Goal: Task Accomplishment & Management: Use online tool/utility

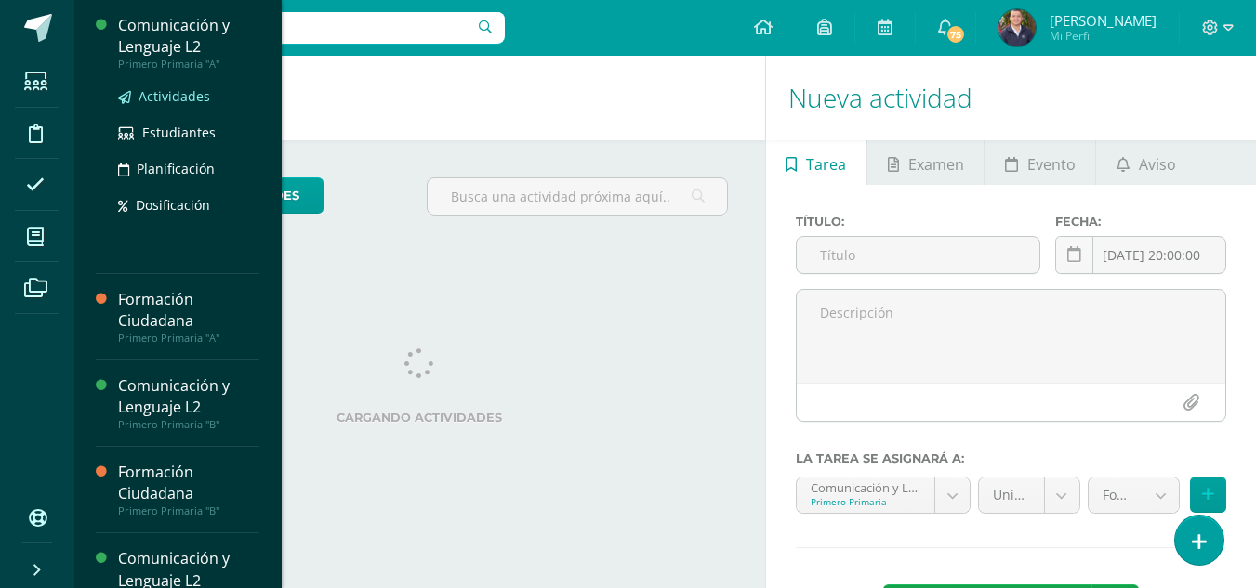
click at [156, 95] on span "Actividades" at bounding box center [175, 96] width 72 height 18
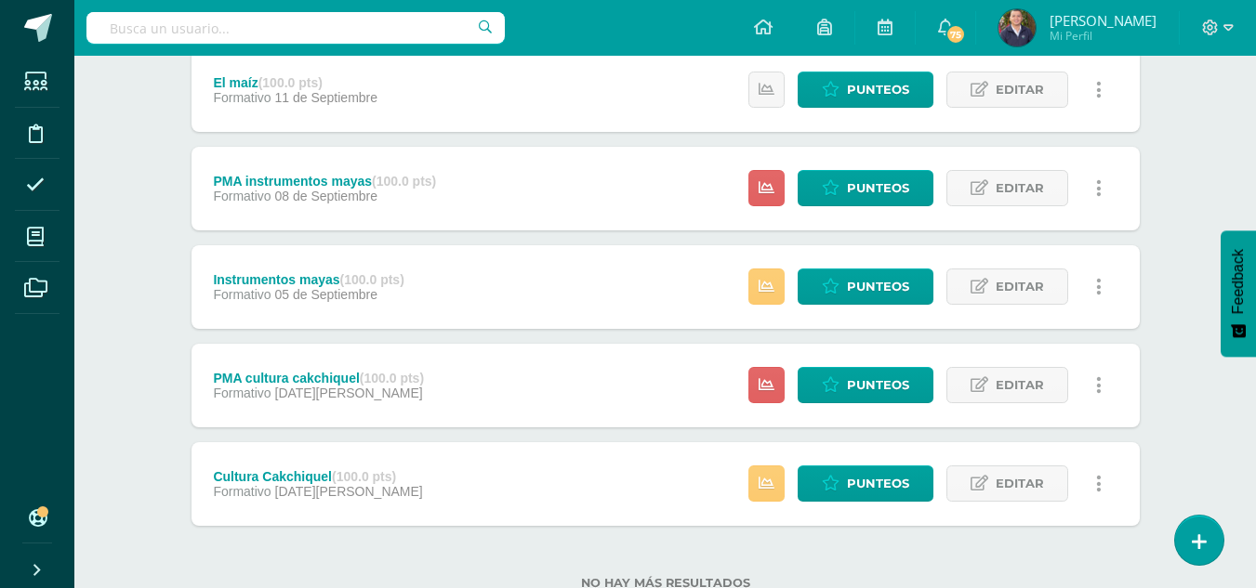
scroll to position [1012, 0]
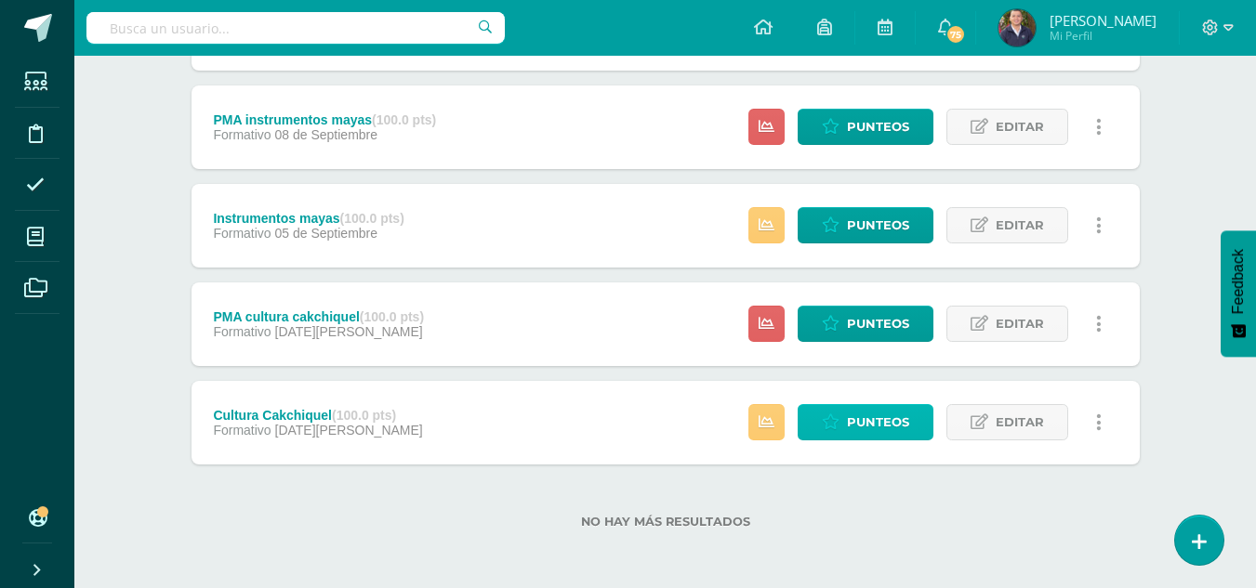
click at [873, 421] on span "Punteos" at bounding box center [878, 422] width 62 height 34
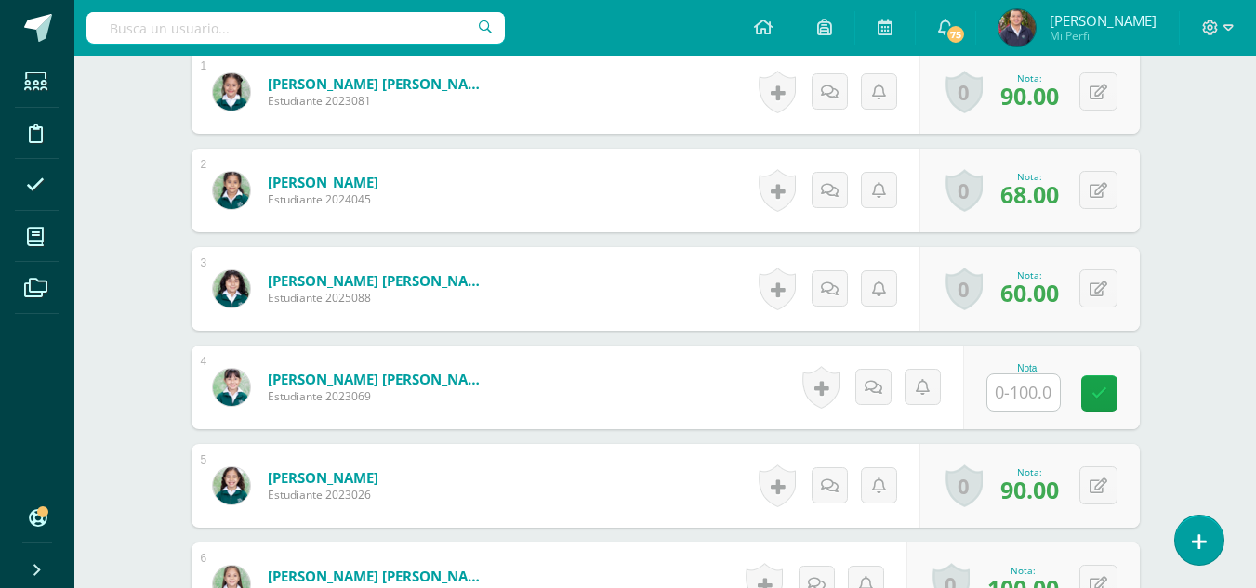
scroll to position [617, 0]
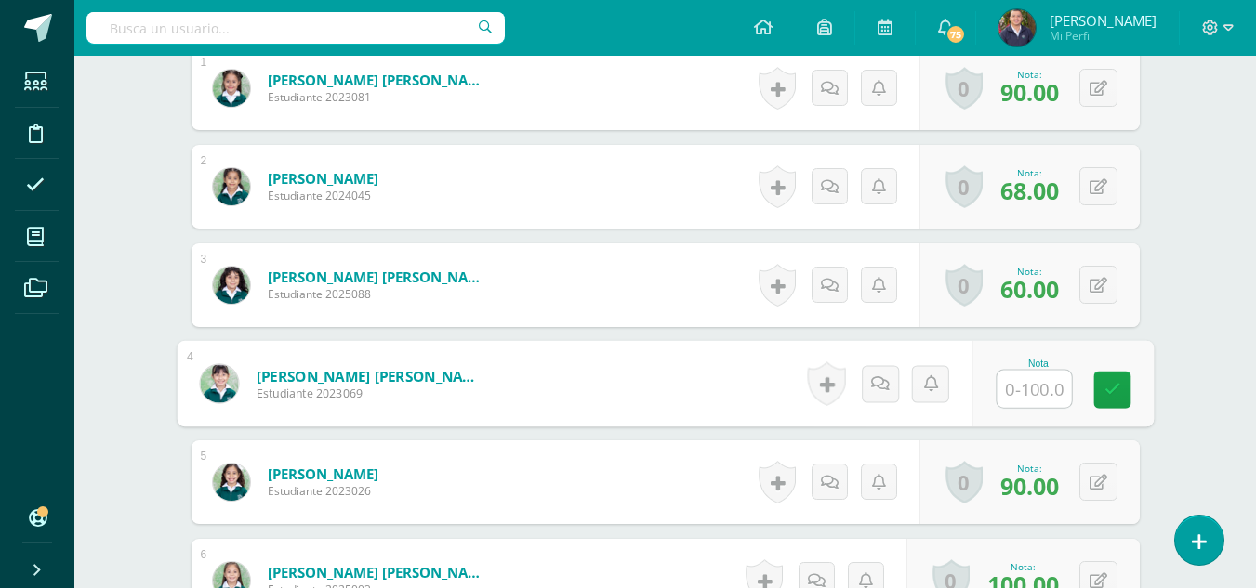
click at [1017, 385] on input "text" at bounding box center [1034, 389] width 74 height 37
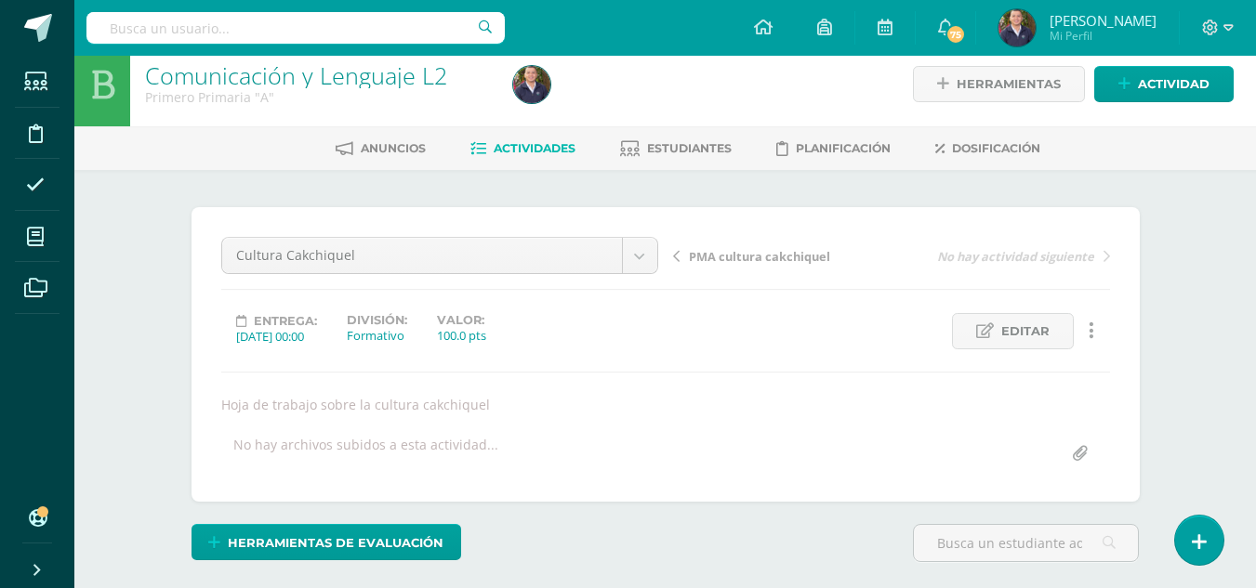
scroll to position [0, 0]
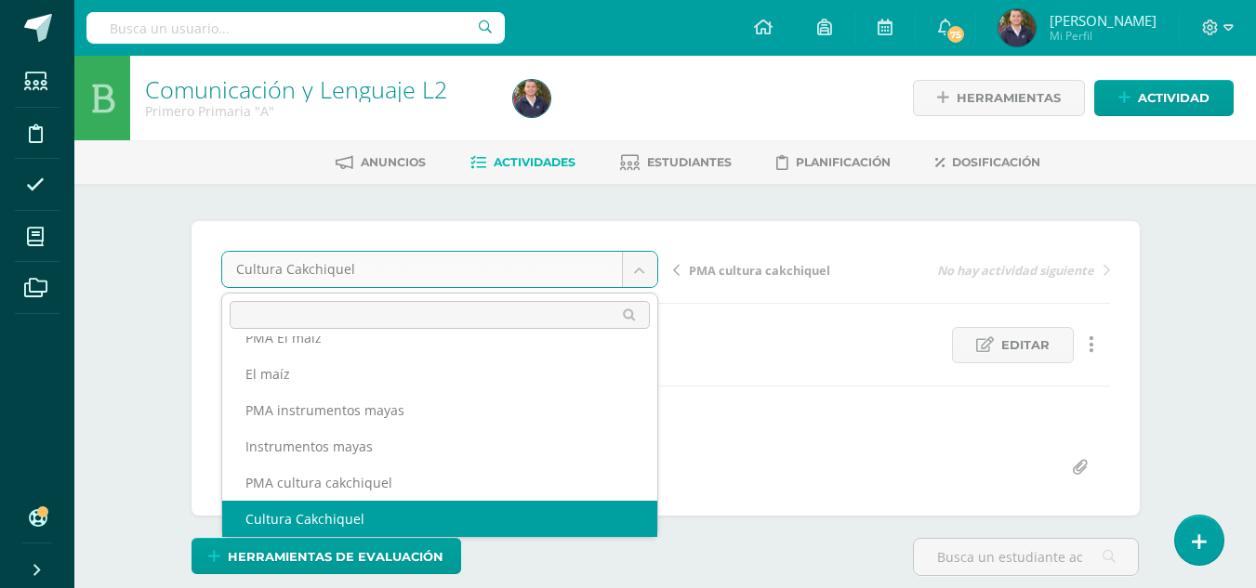
scroll to position [225, 0]
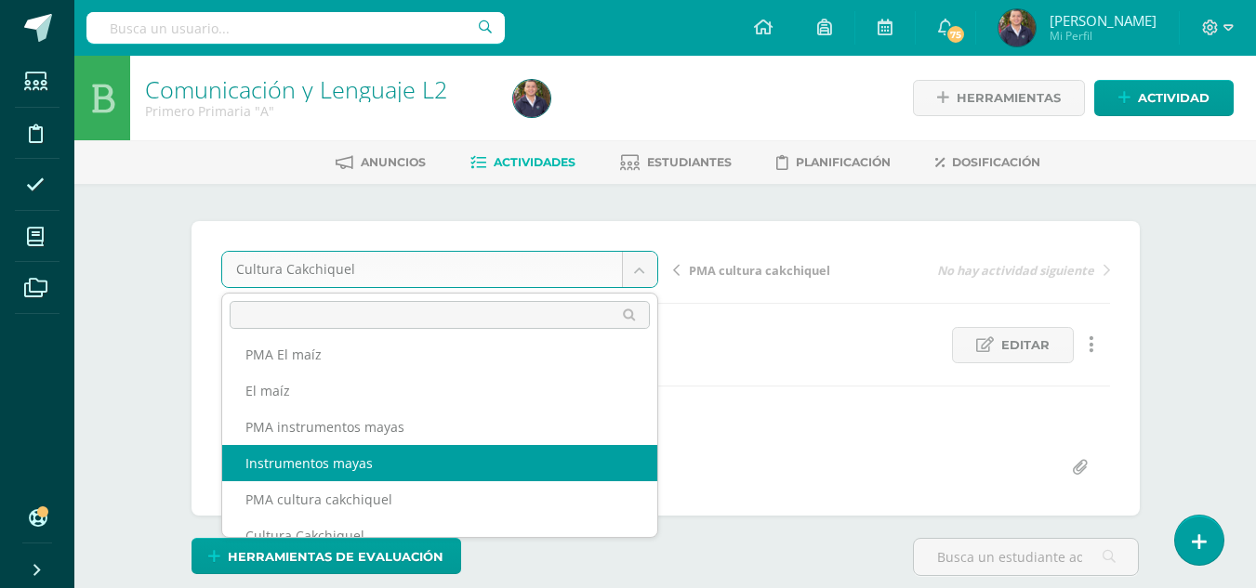
select select "/dashboard/teacher/grade-activity/264098/"
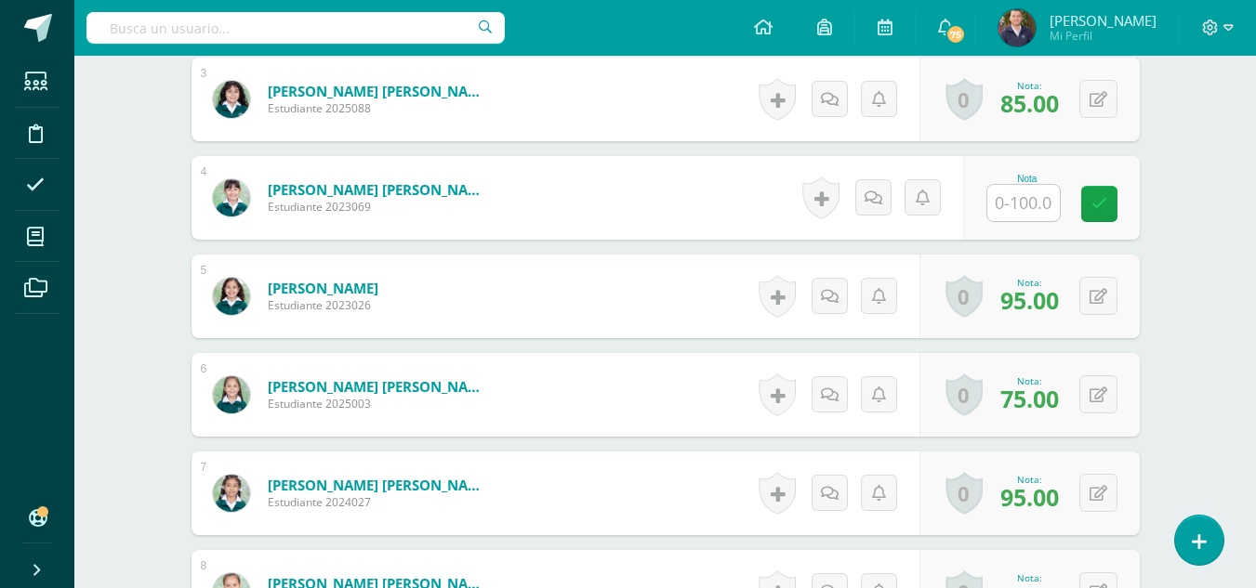
scroll to position [804, 0]
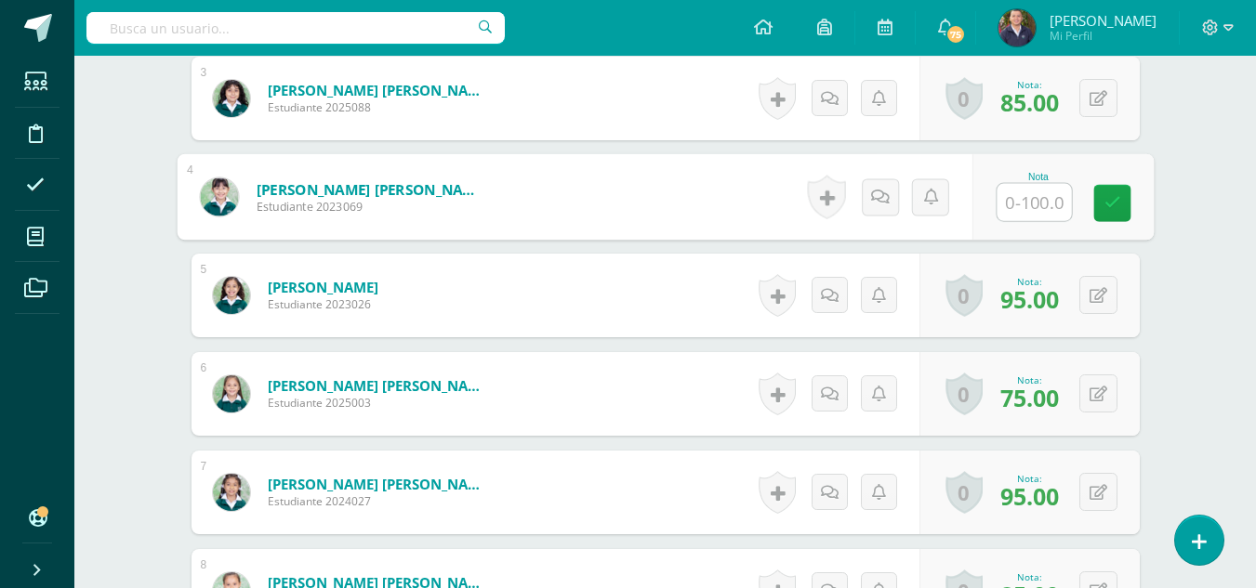
click at [1025, 198] on input "text" at bounding box center [1034, 202] width 74 height 37
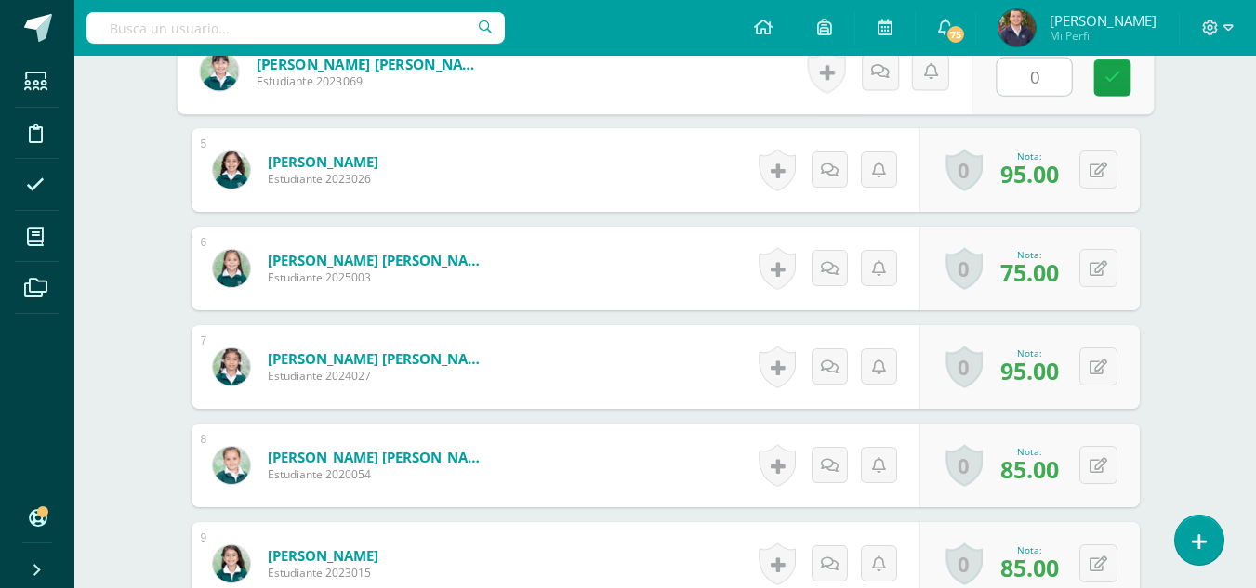
scroll to position [941, 0]
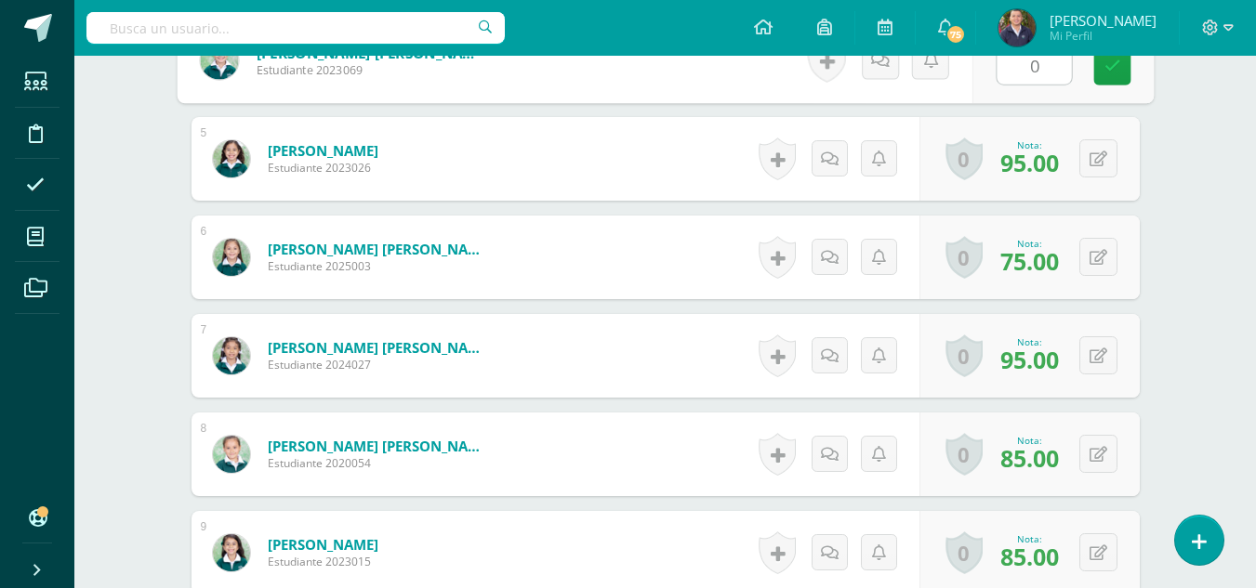
type input "0"
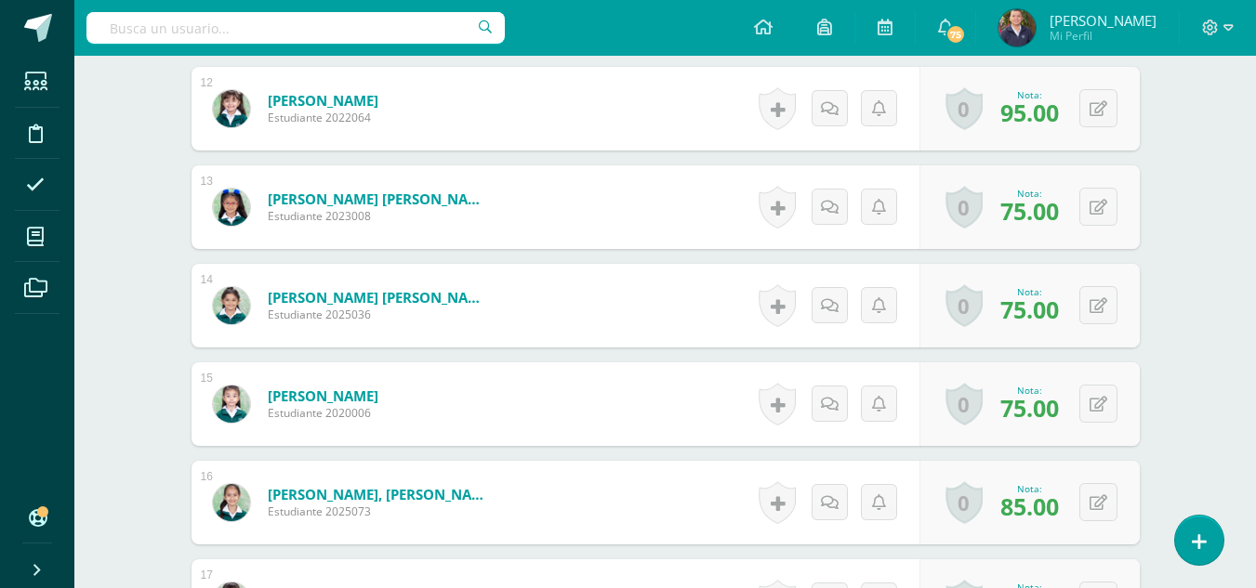
scroll to position [1949, 0]
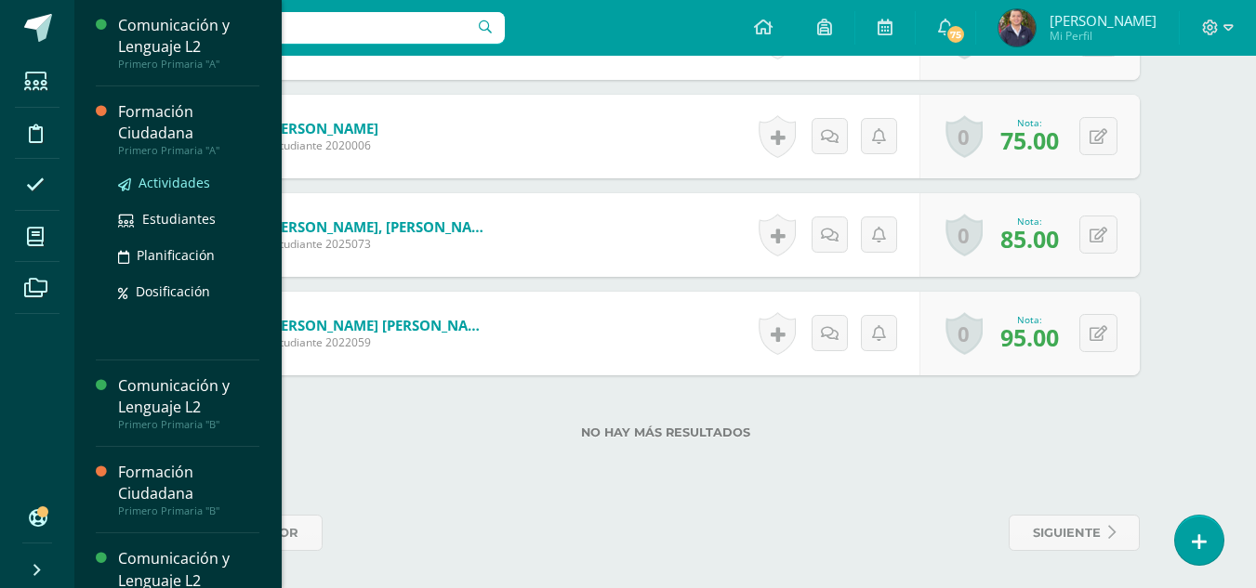
click at [165, 186] on span "Actividades" at bounding box center [175, 183] width 72 height 18
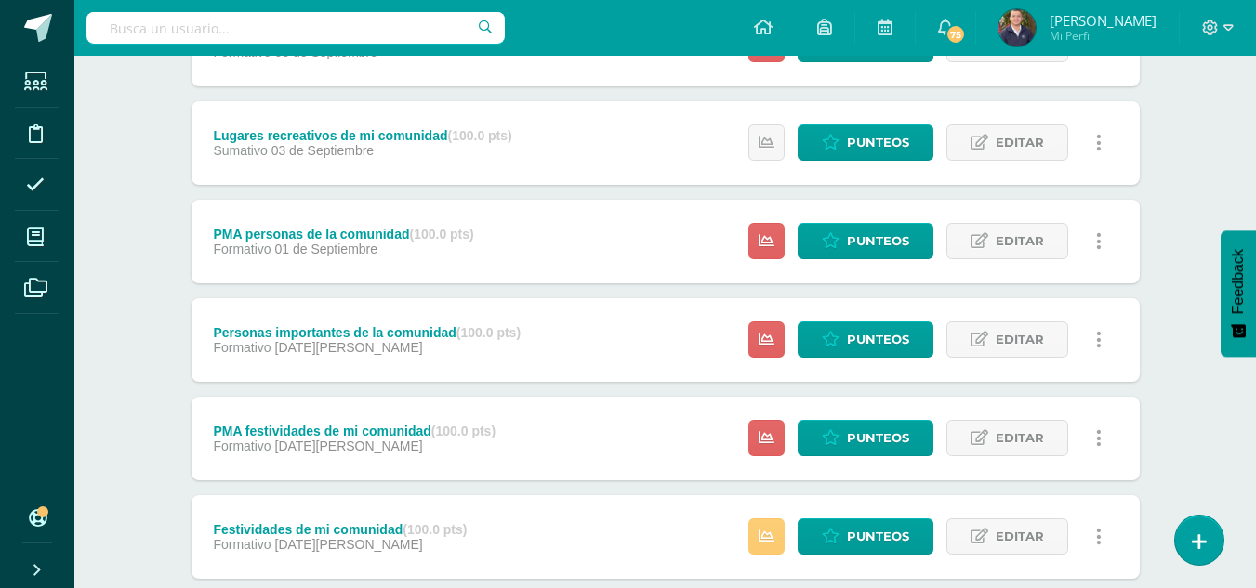
scroll to position [1111, 0]
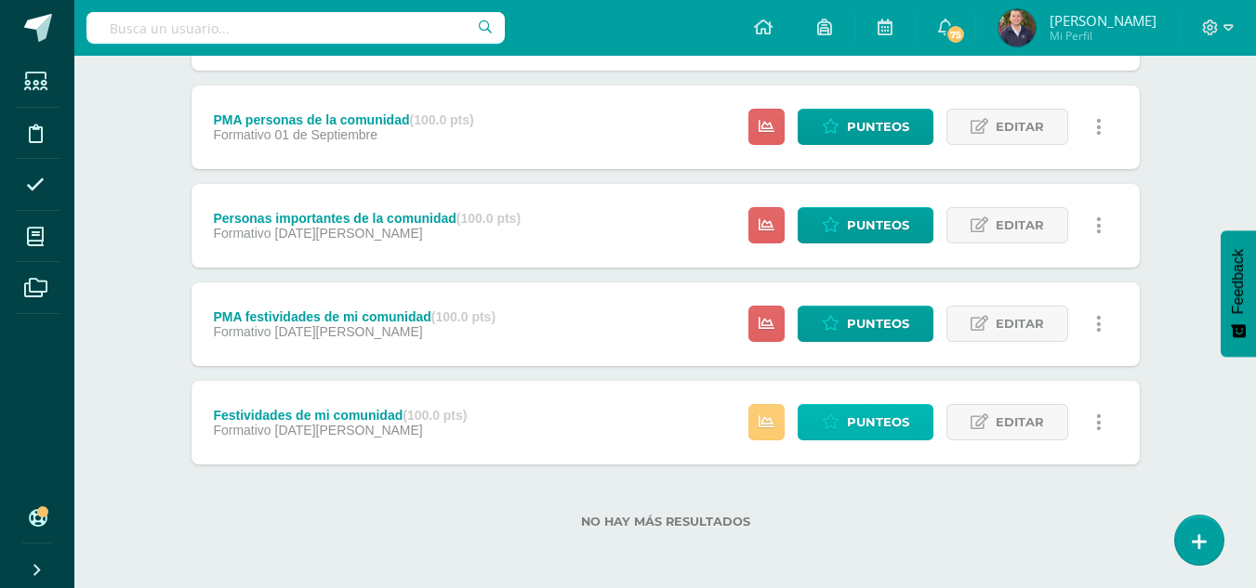
click at [888, 427] on span "Punteos" at bounding box center [878, 422] width 62 height 34
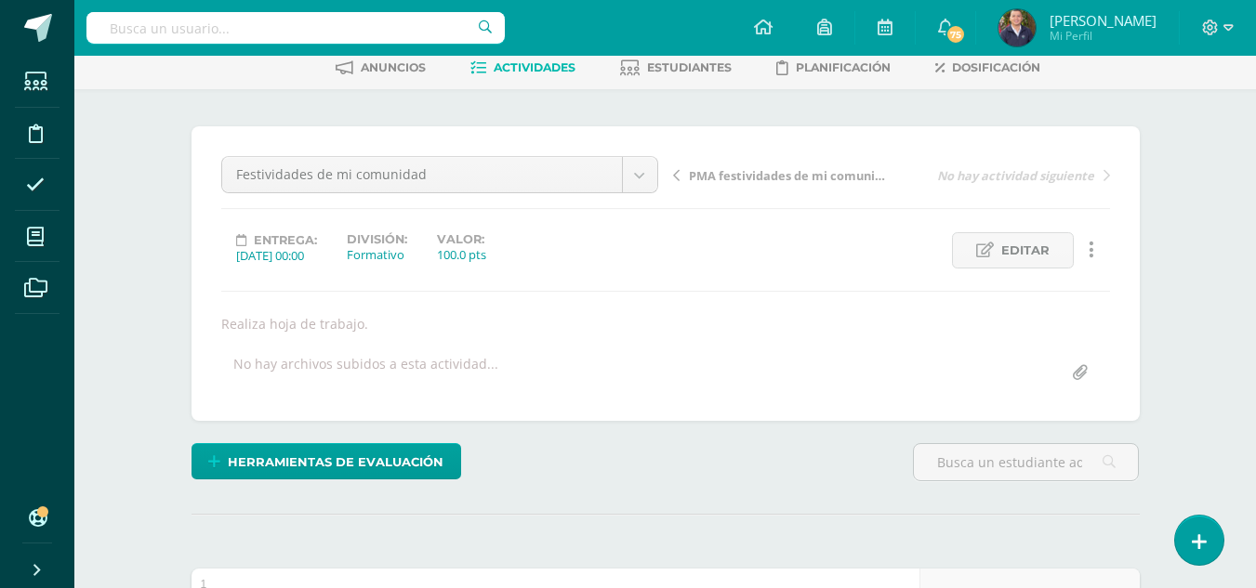
scroll to position [91, 0]
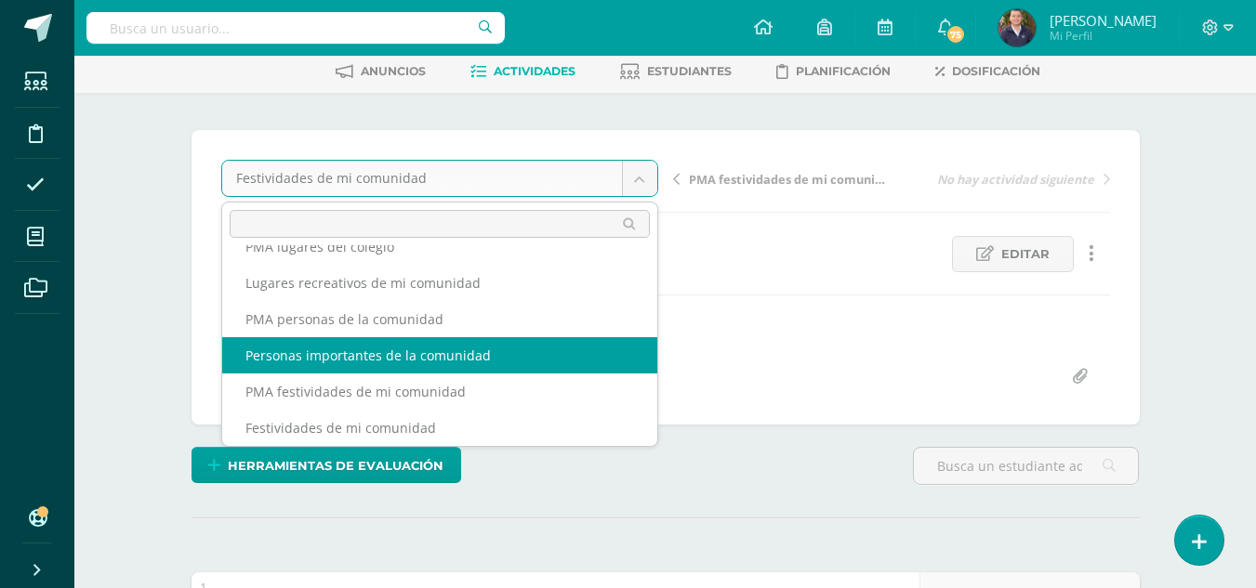
select select "/dashboard/teacher/grade-activity/264054/"
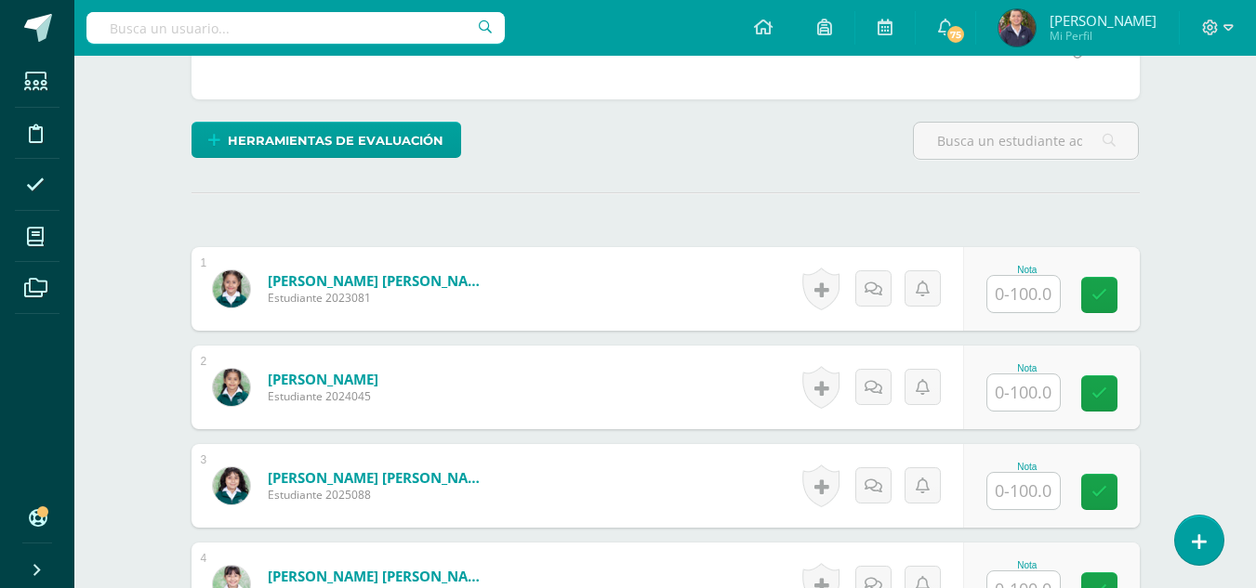
scroll to position [408, 0]
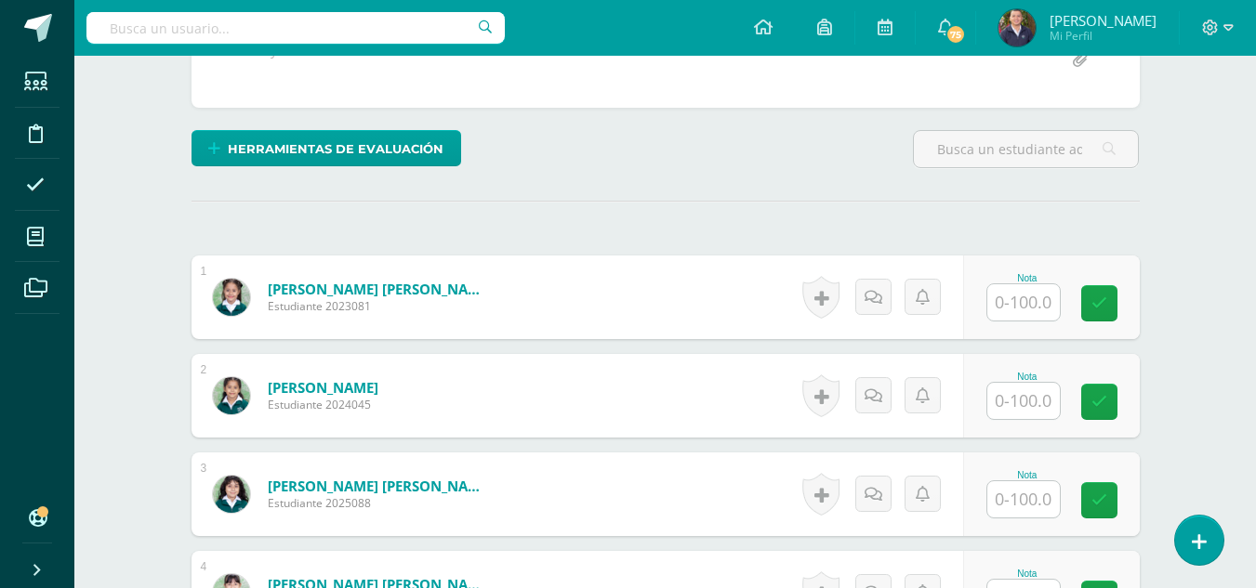
click at [1015, 294] on input "text" at bounding box center [1023, 302] width 73 height 36
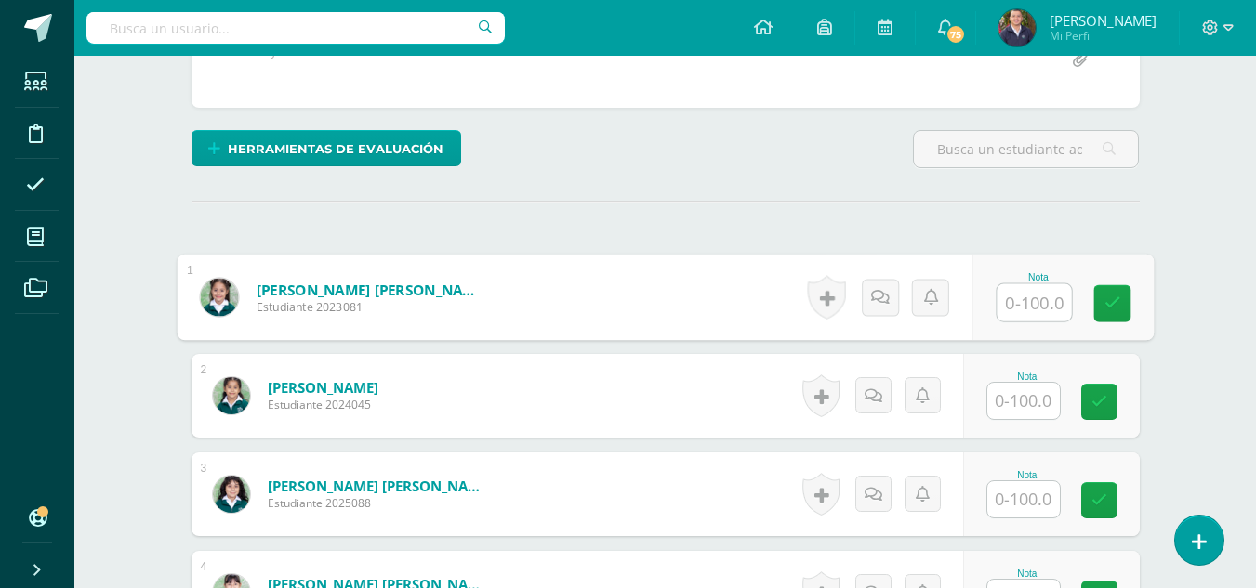
scroll to position [409, 0]
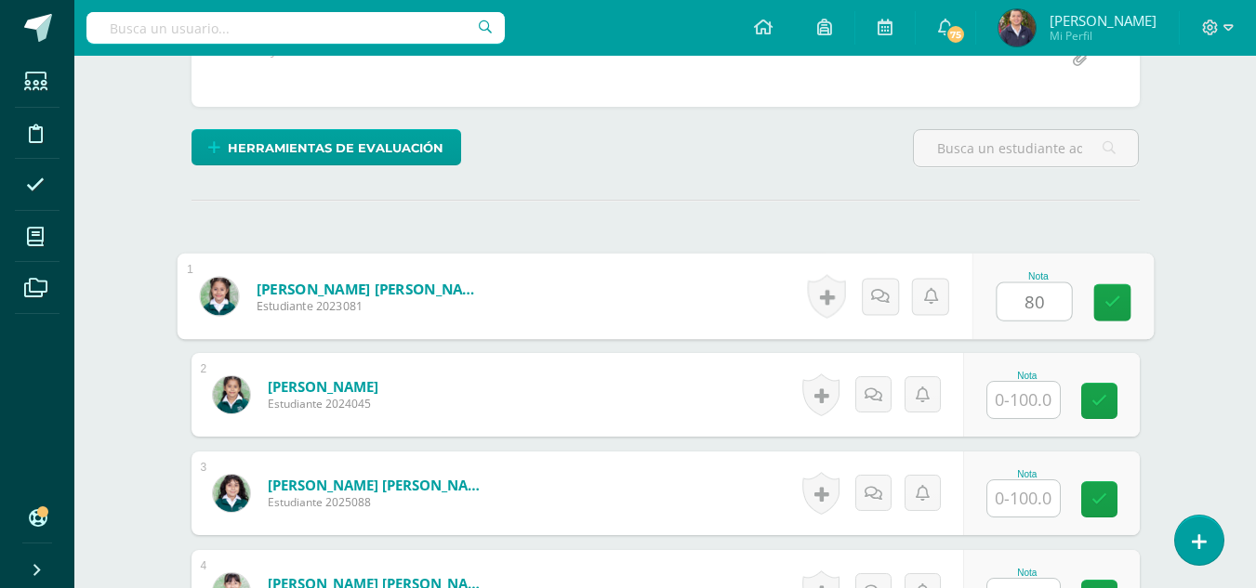
type input "80"
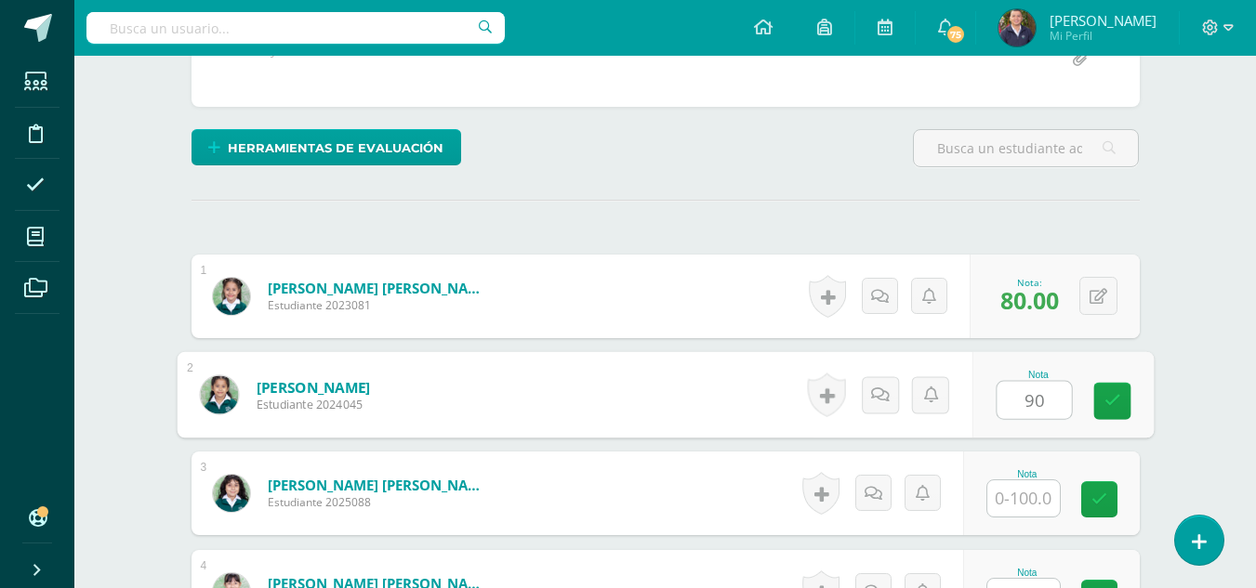
type input "90"
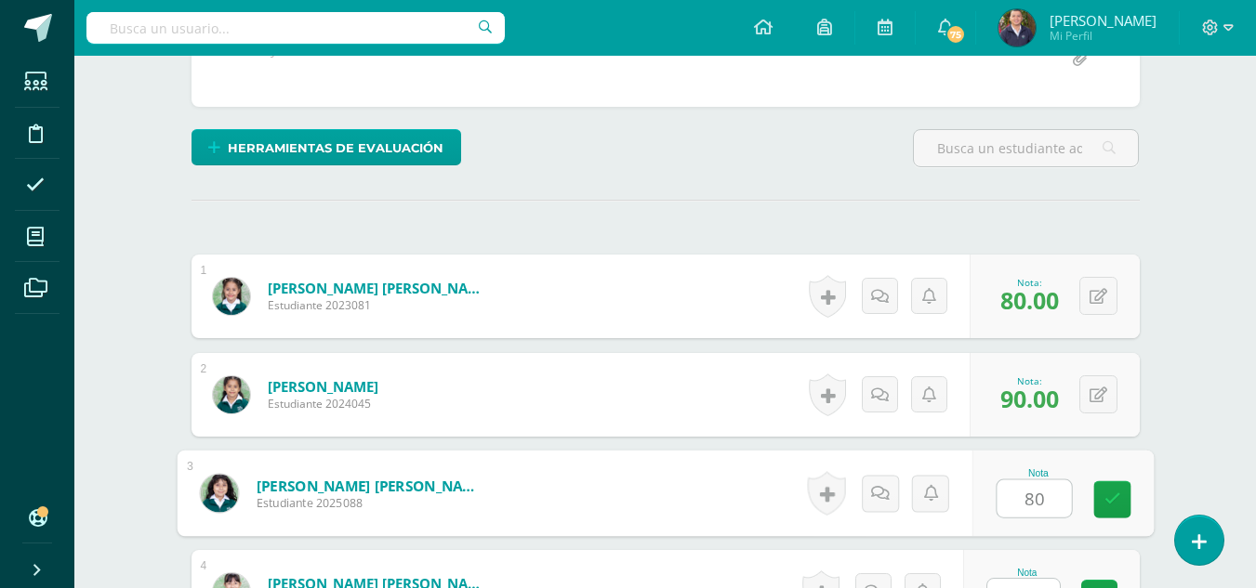
type input "80"
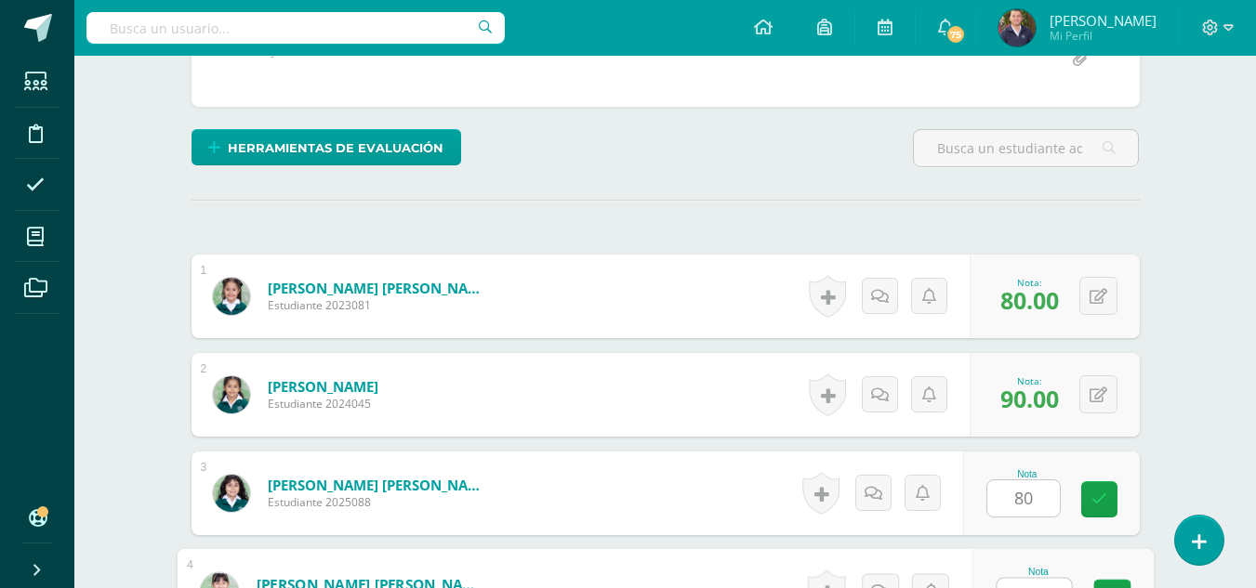
scroll to position [436, 0]
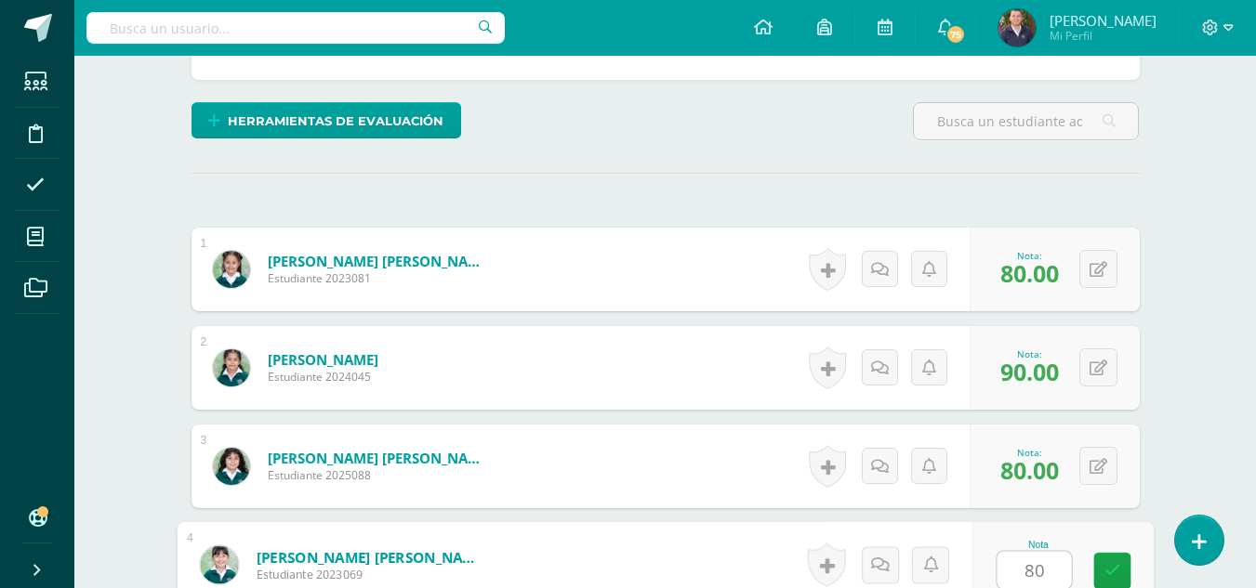
type input "80"
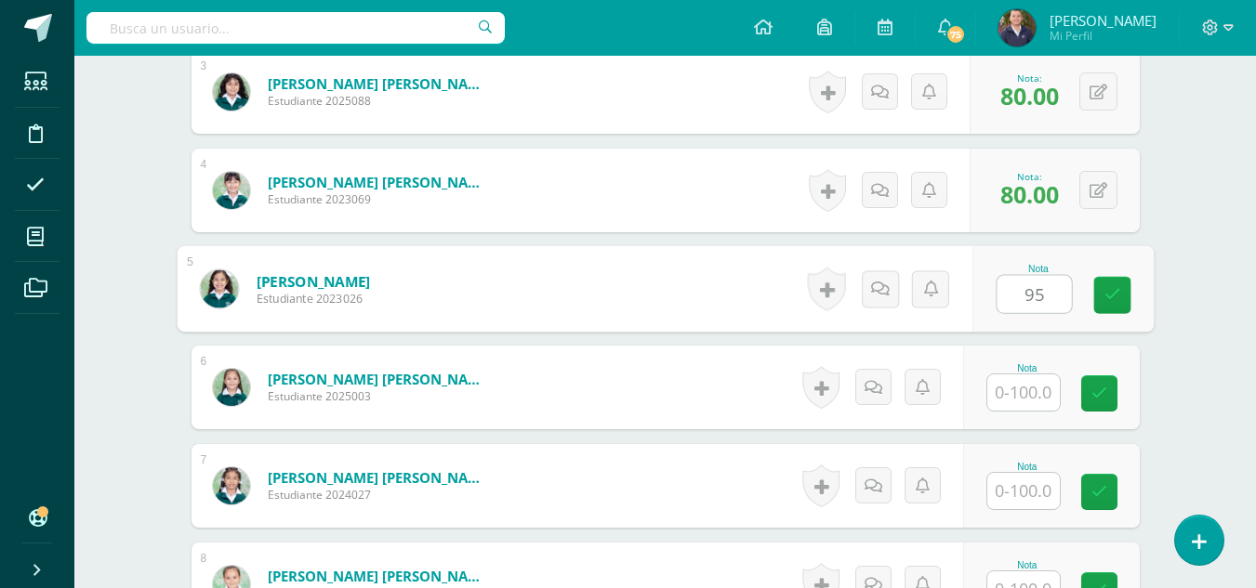
type input "95"
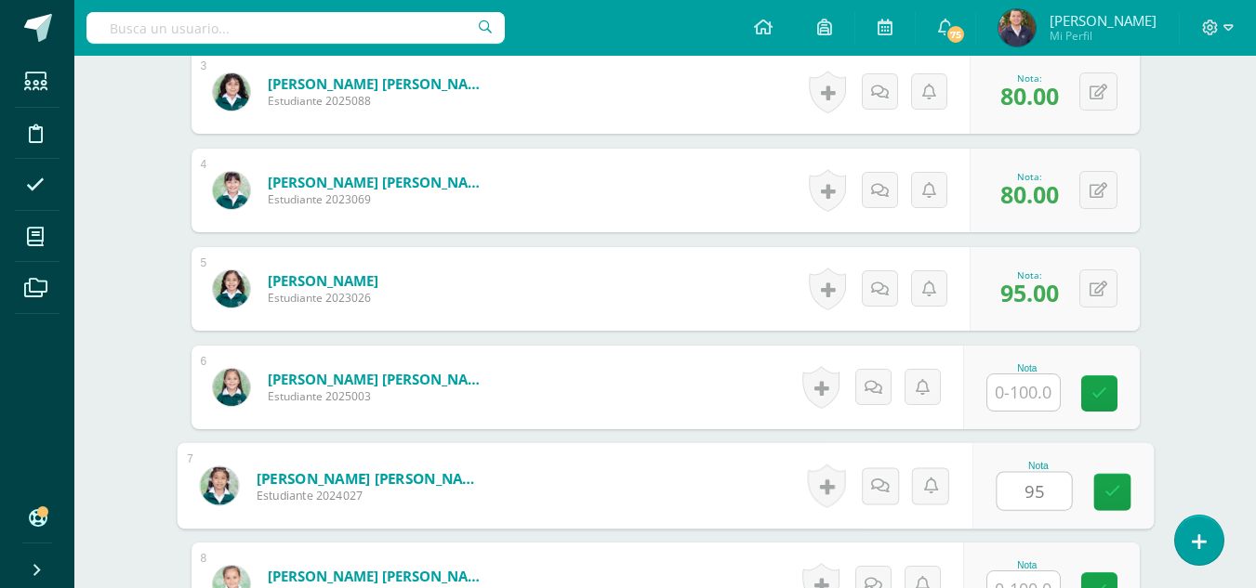
type input "95"
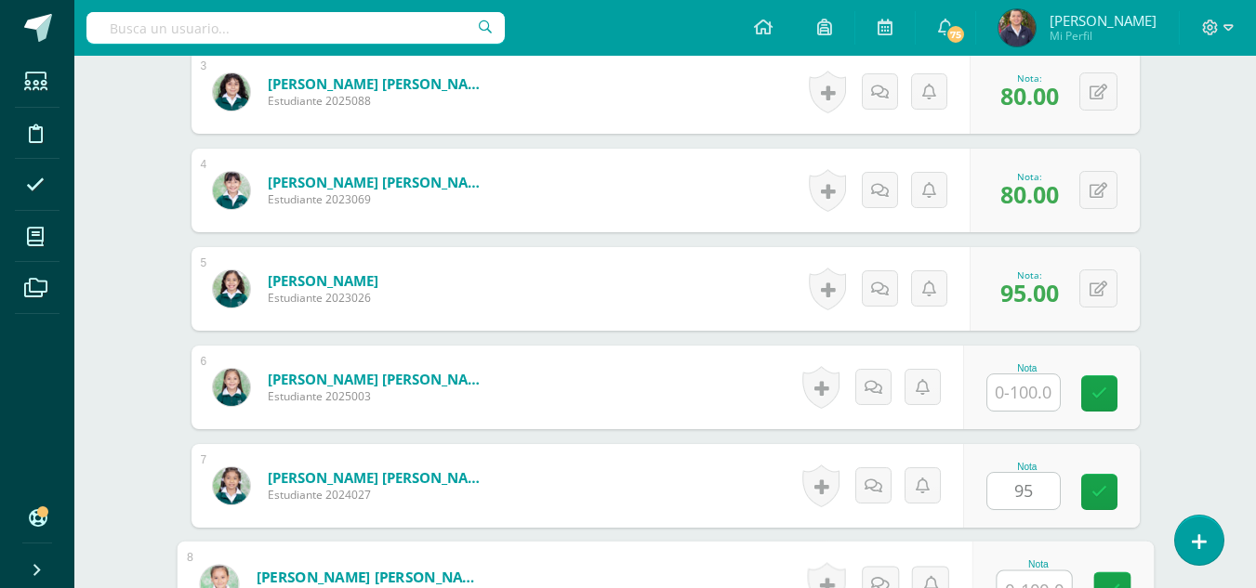
scroll to position [830, 0]
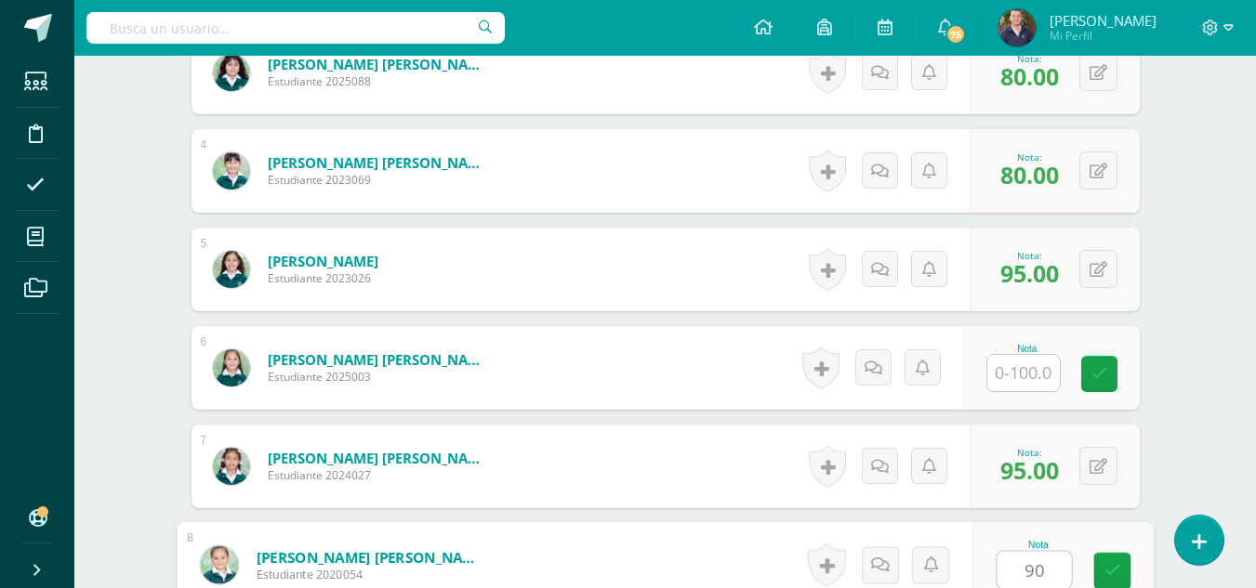
type input "90"
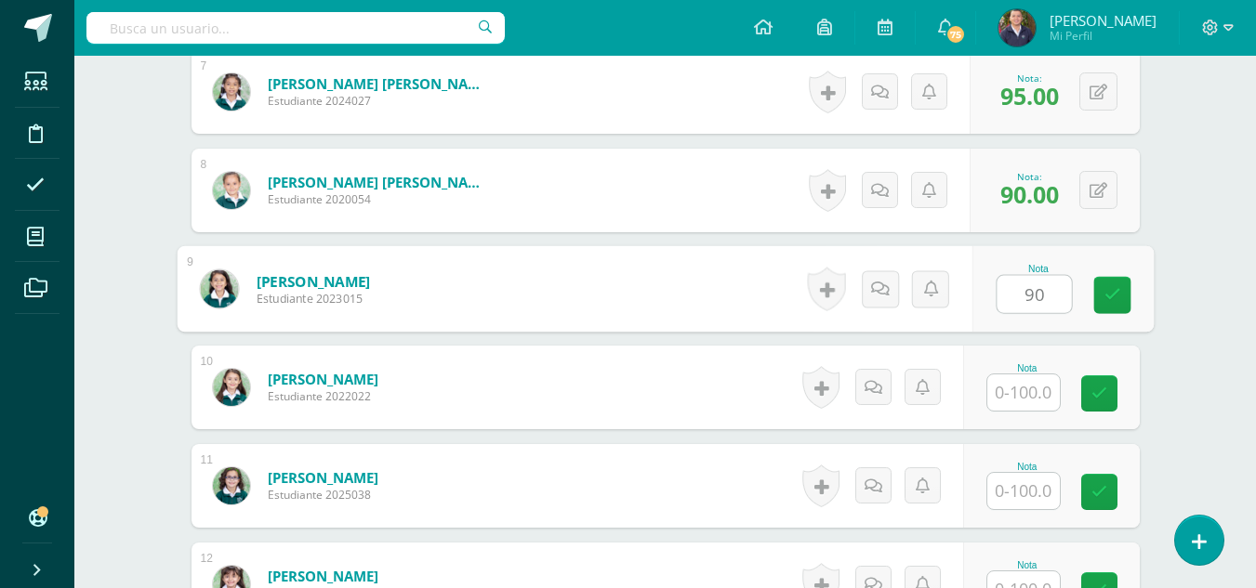
type input "90"
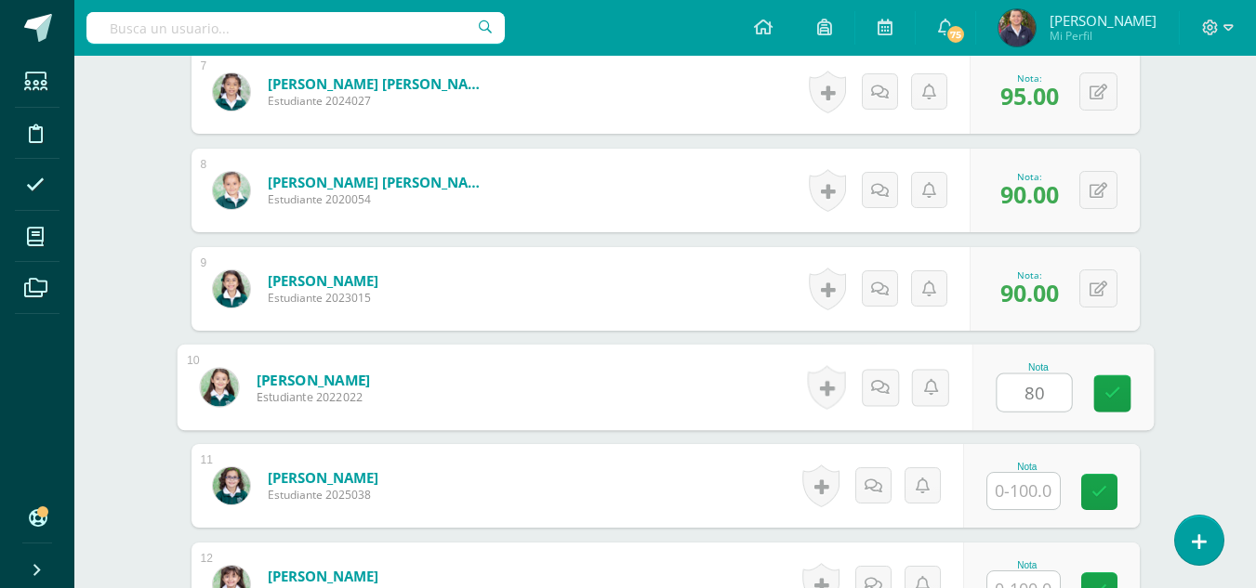
type input "80"
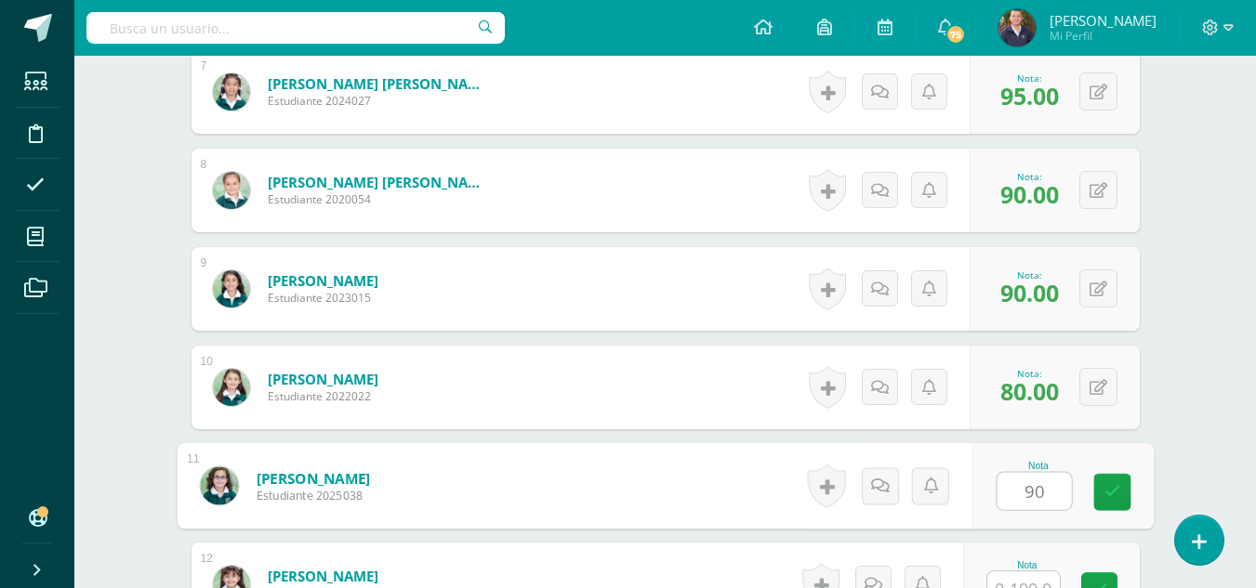
type input "90"
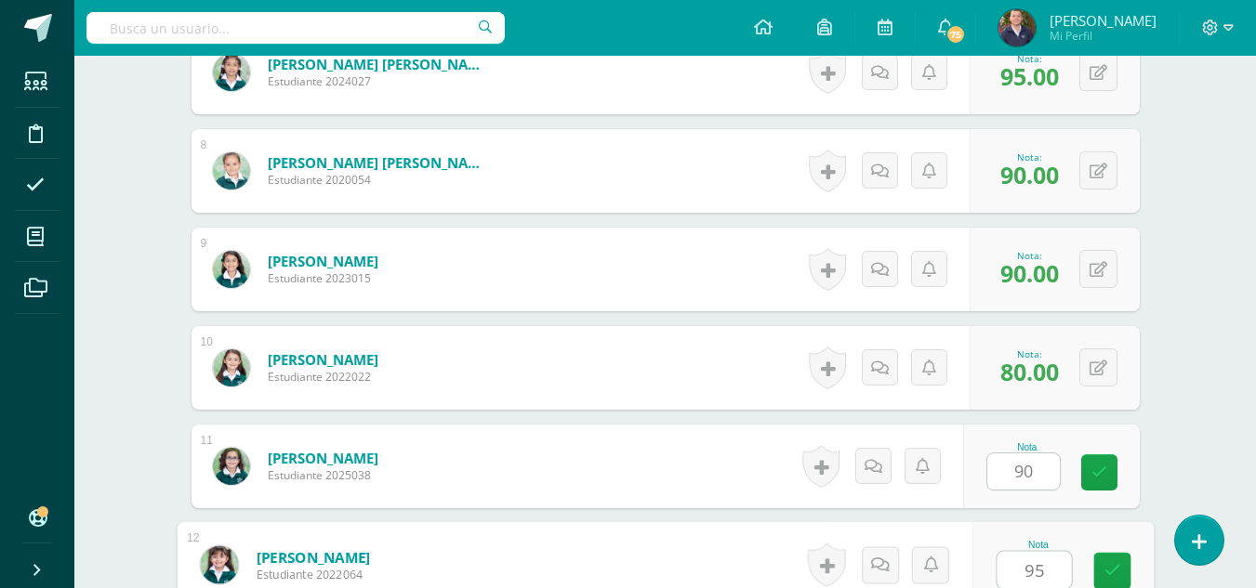
type input "95"
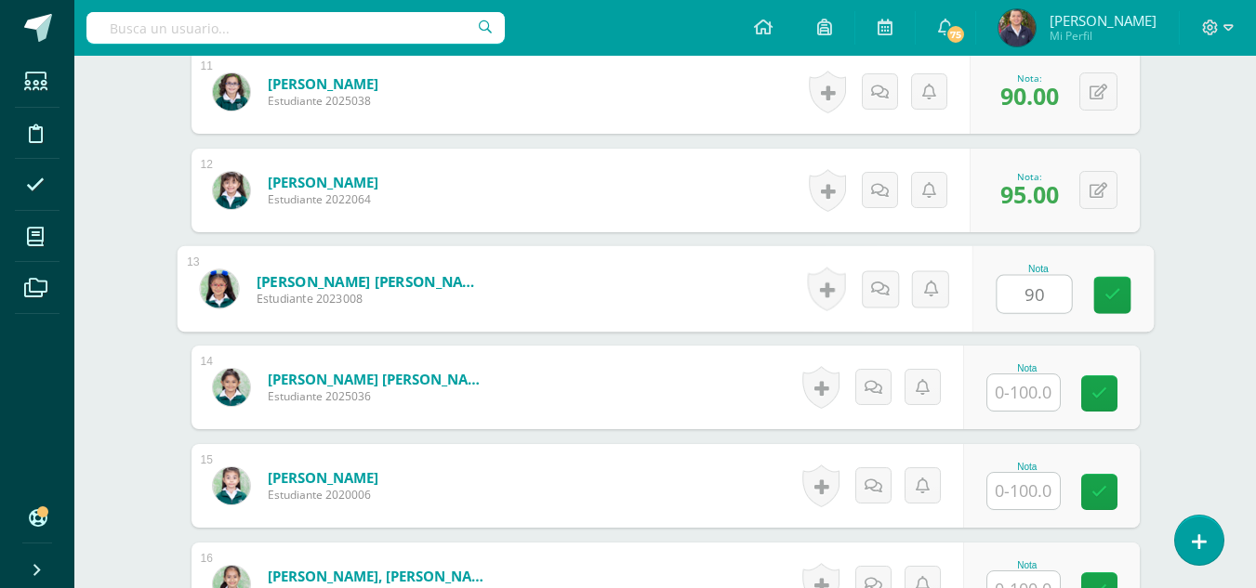
type input "90"
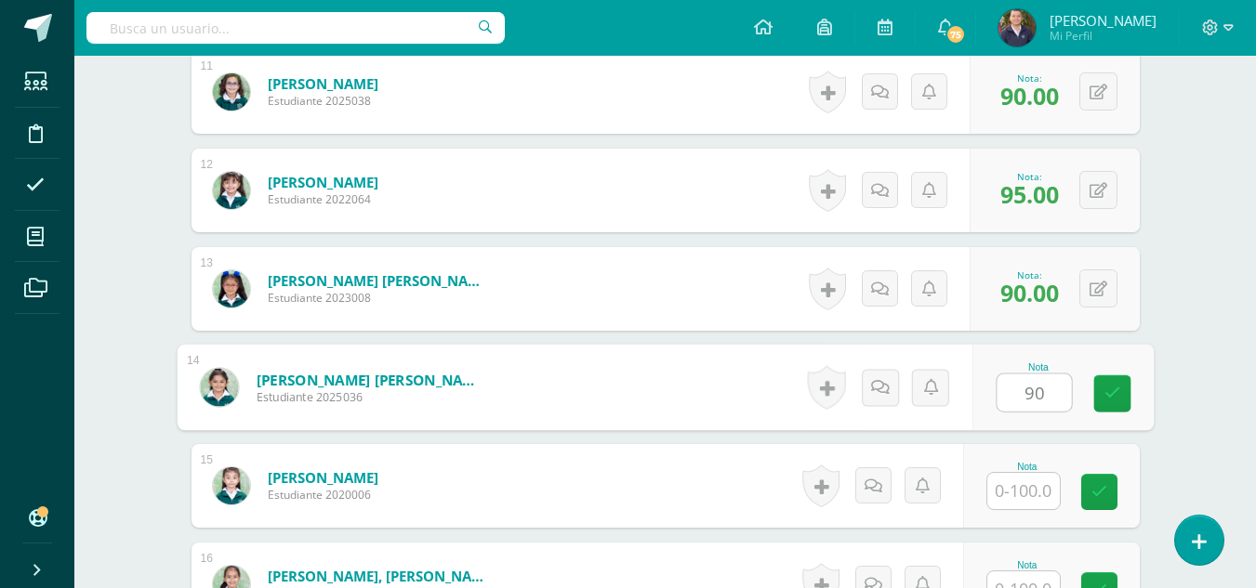
type input "90"
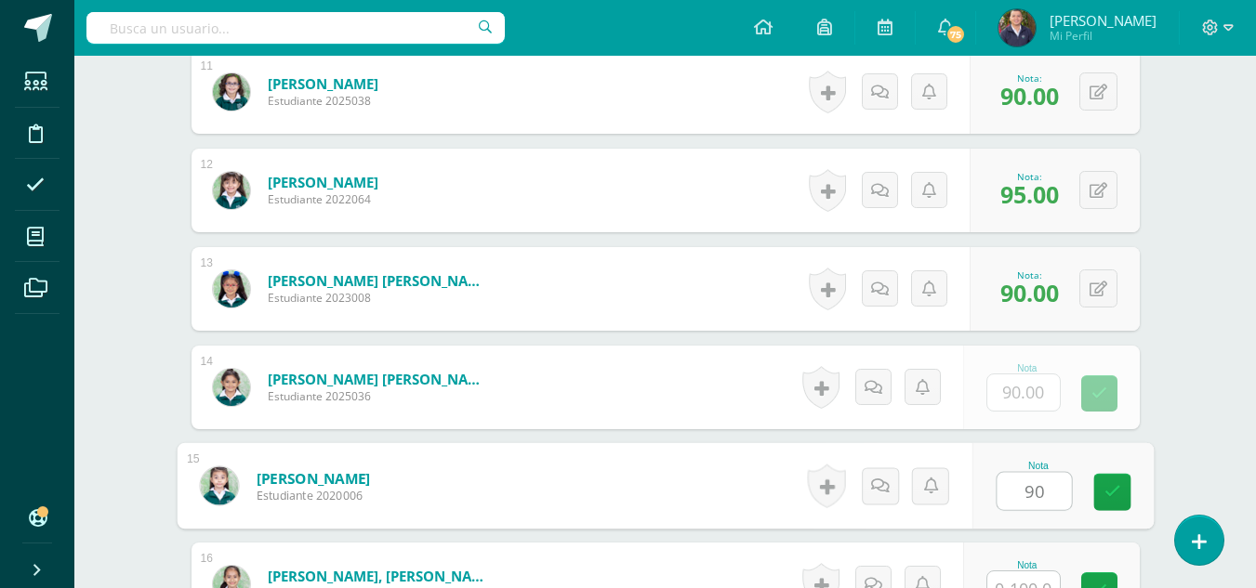
type input "90"
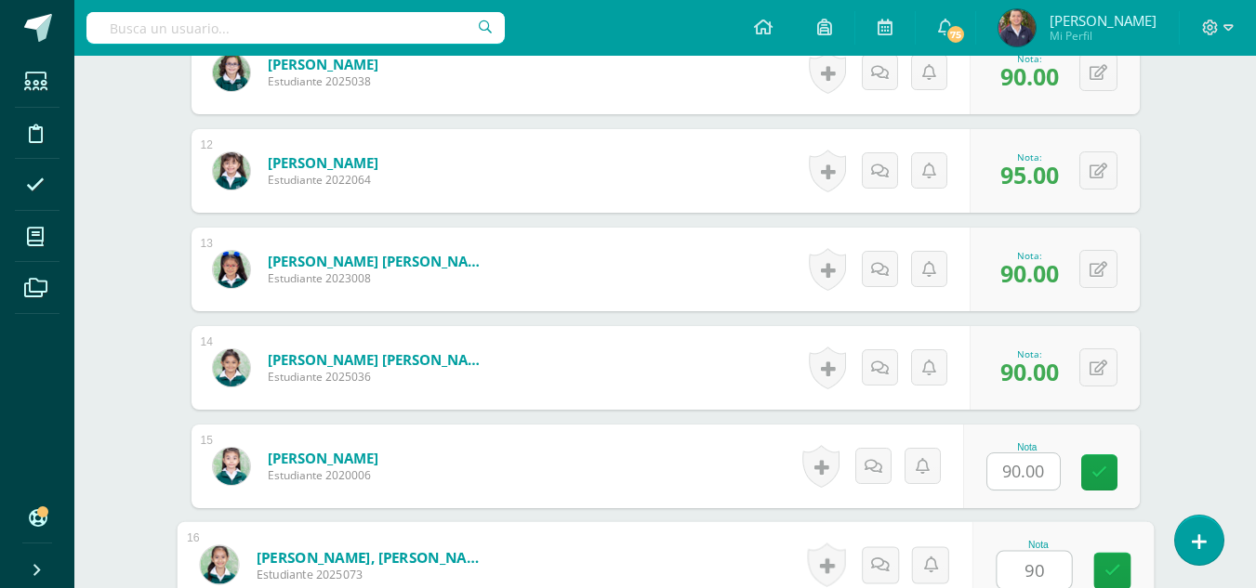
type input "90"
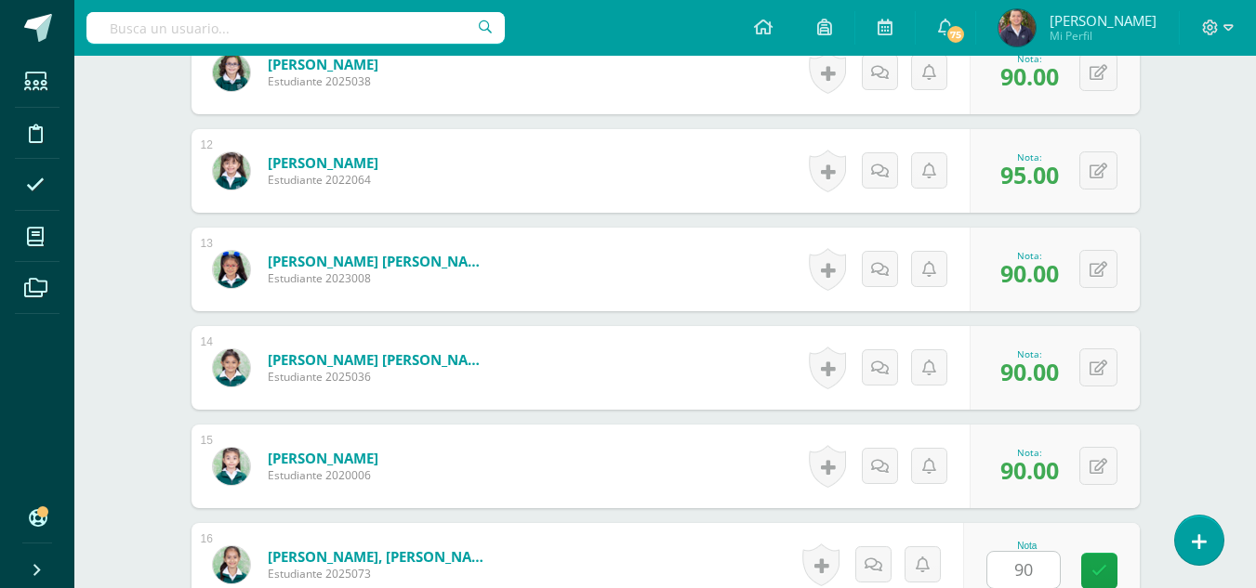
scroll to position [1949, 0]
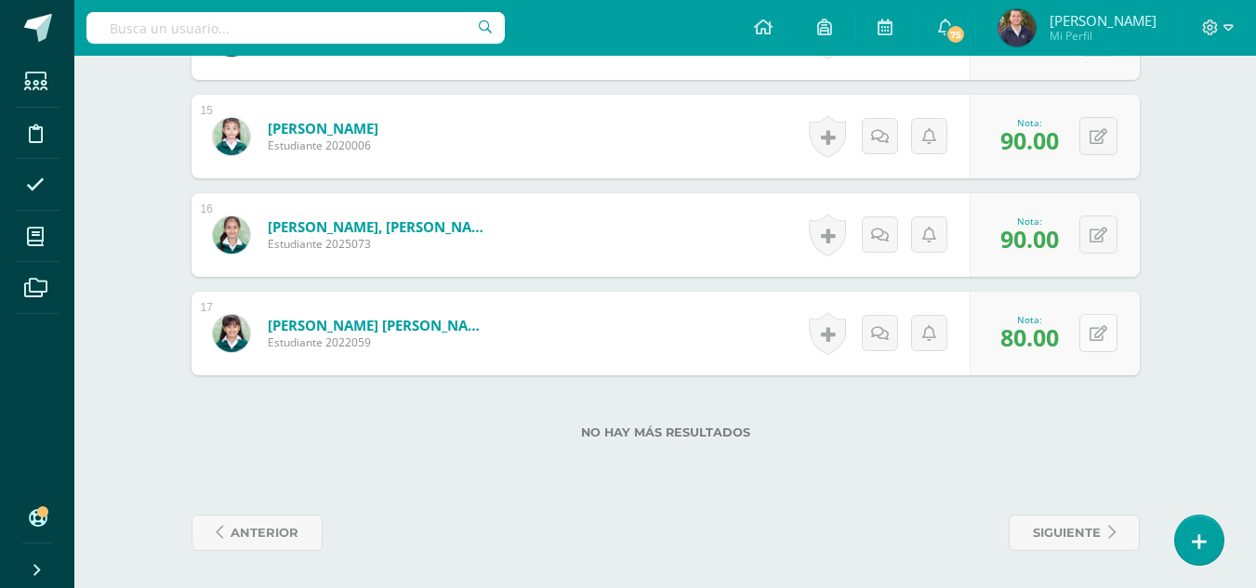
click at [1096, 338] on icon at bounding box center [1099, 334] width 18 height 16
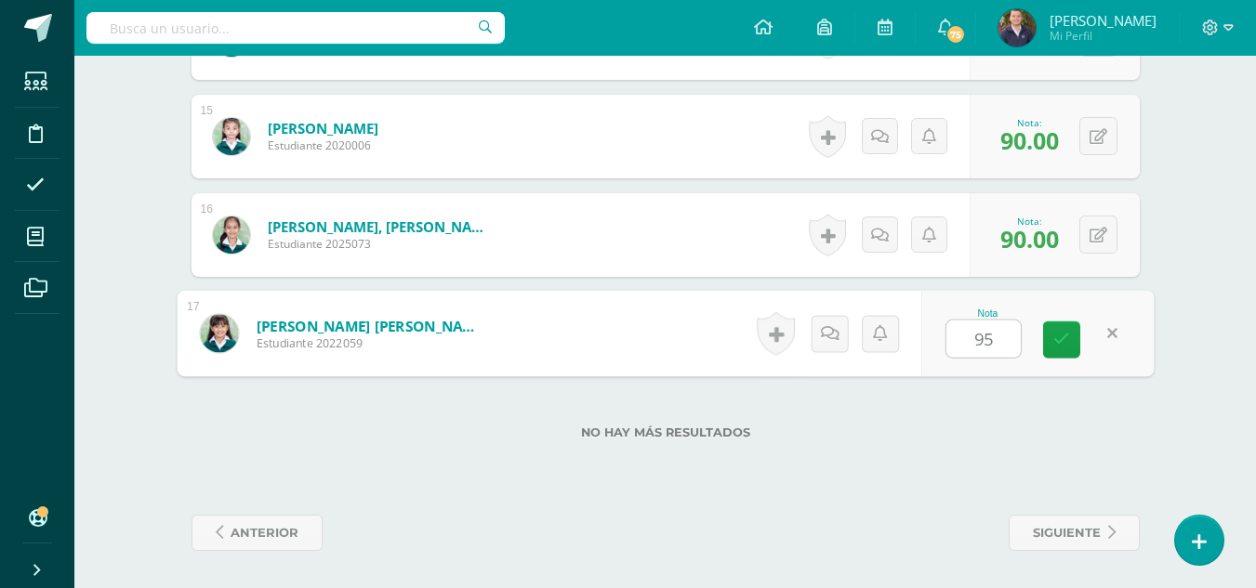
type input "95"
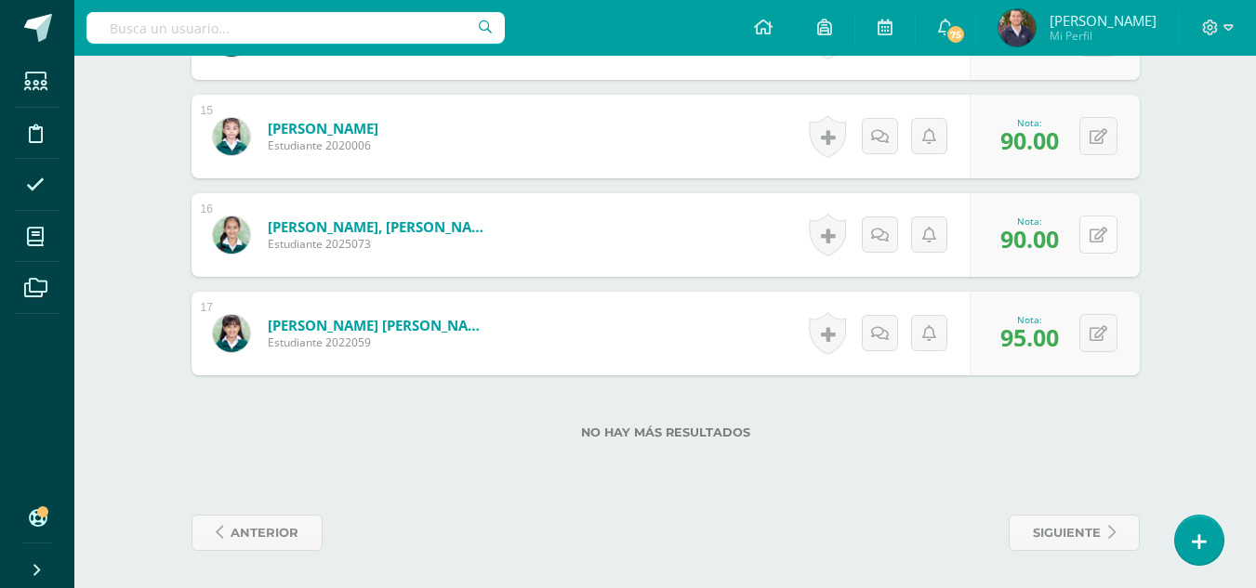
click at [1097, 235] on icon at bounding box center [1099, 236] width 18 height 16
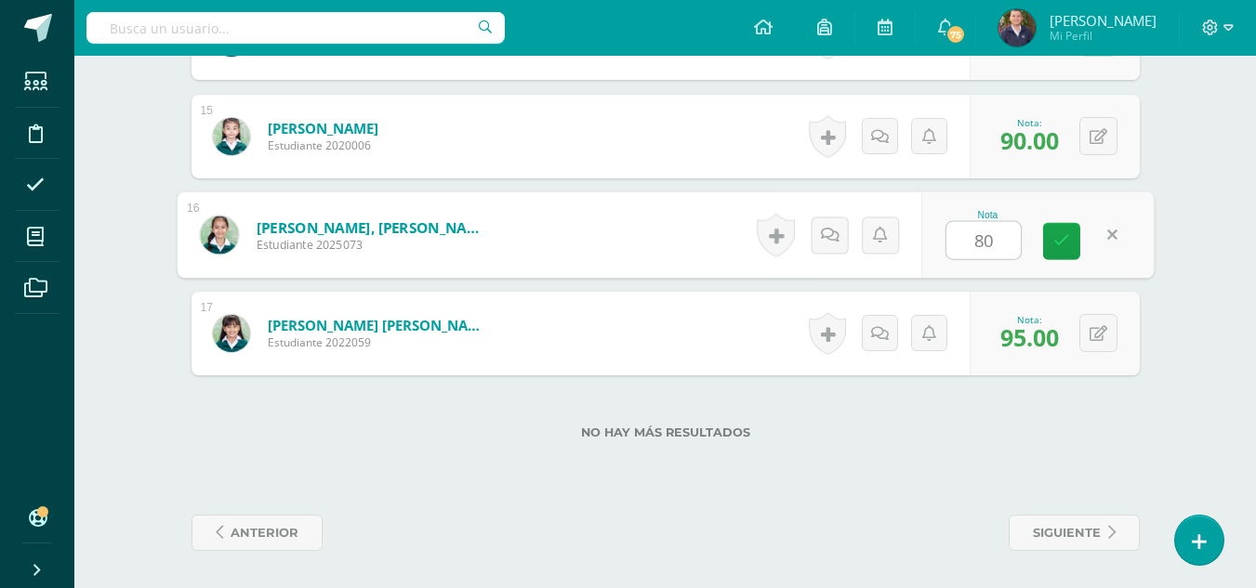
type input "80"
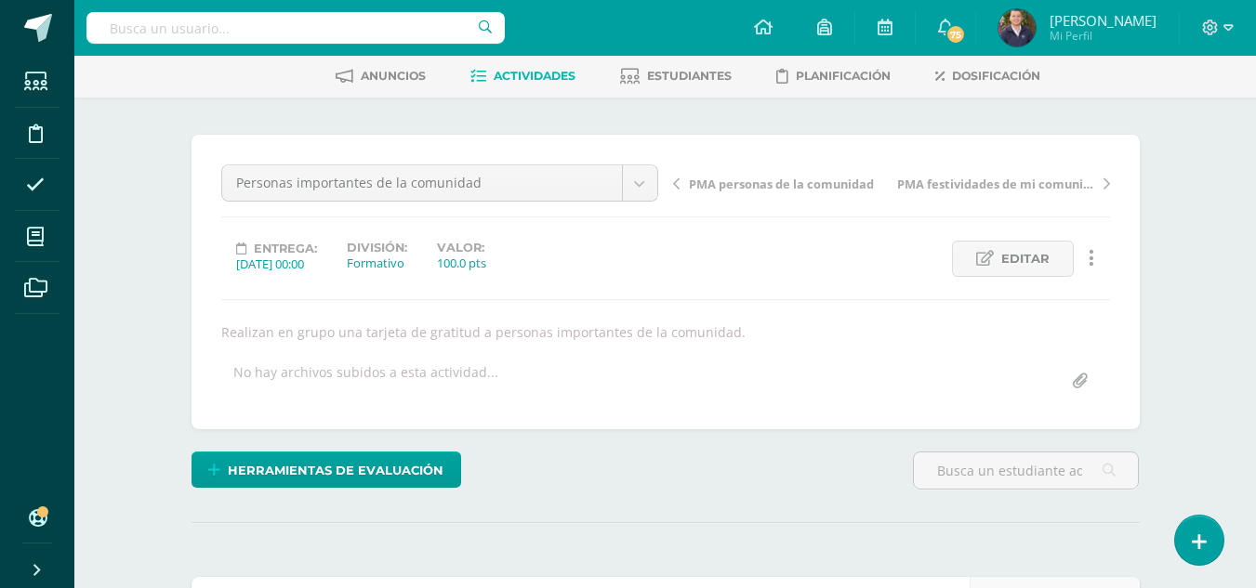
scroll to position [70, 0]
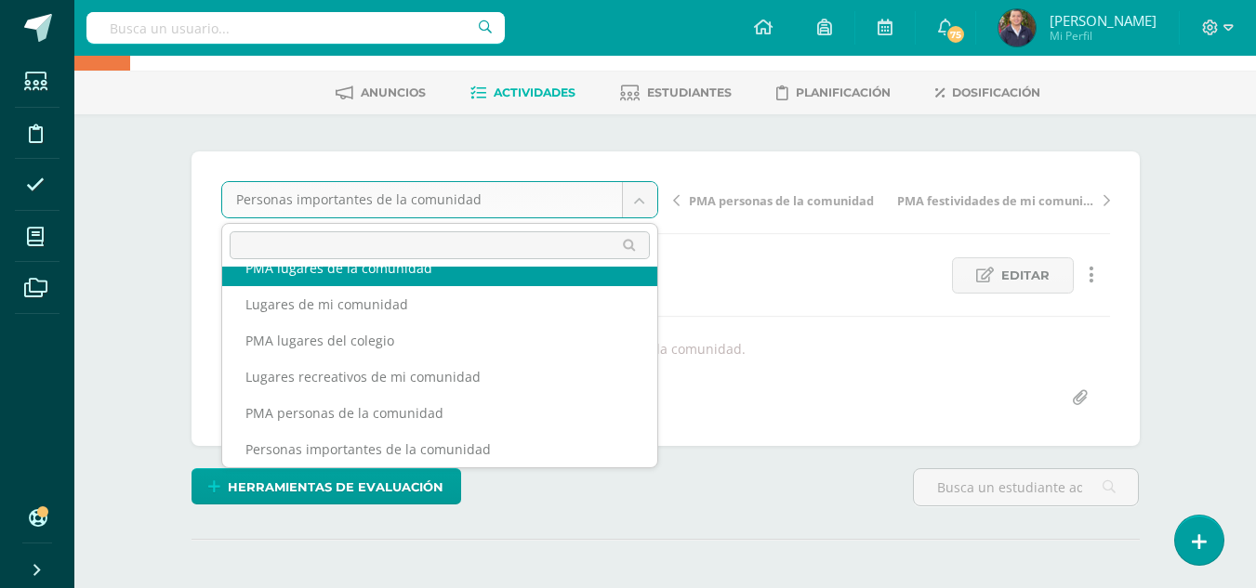
scroll to position [189, 0]
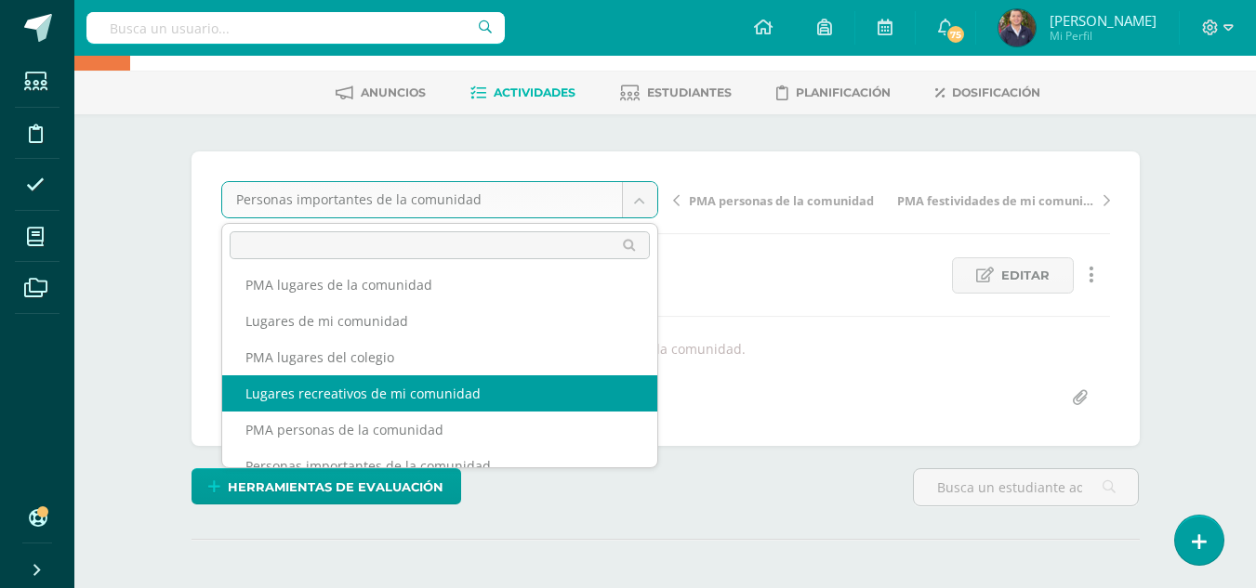
select select "/dashboard/teacher/grade-activity/264056/"
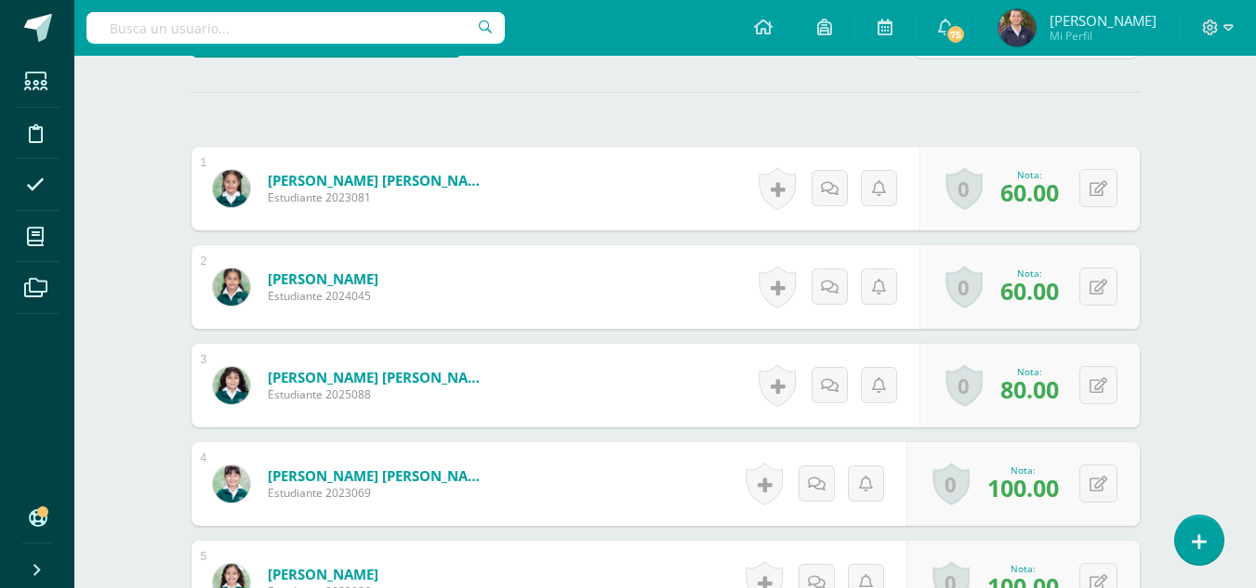
scroll to position [558, 0]
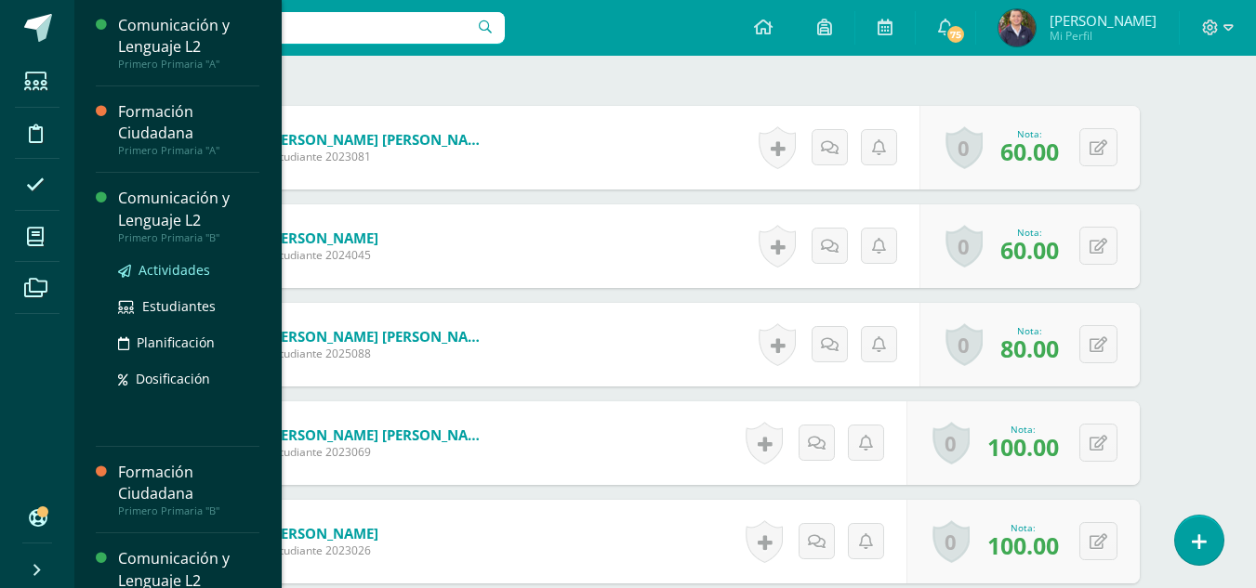
click at [171, 271] on span "Actividades" at bounding box center [175, 270] width 72 height 18
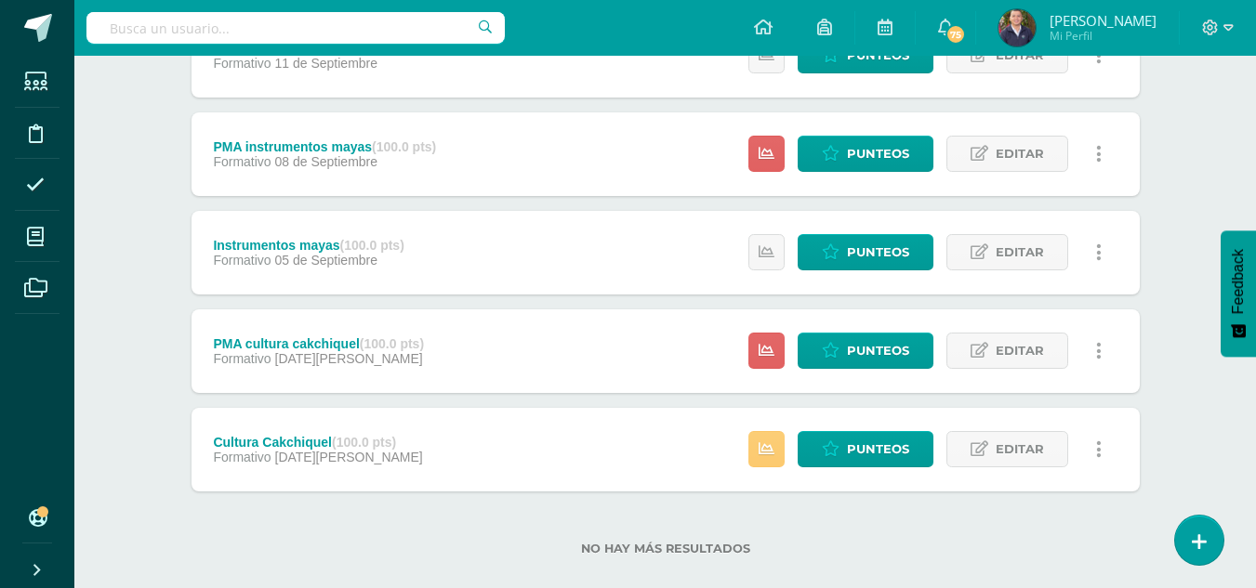
scroll to position [997, 0]
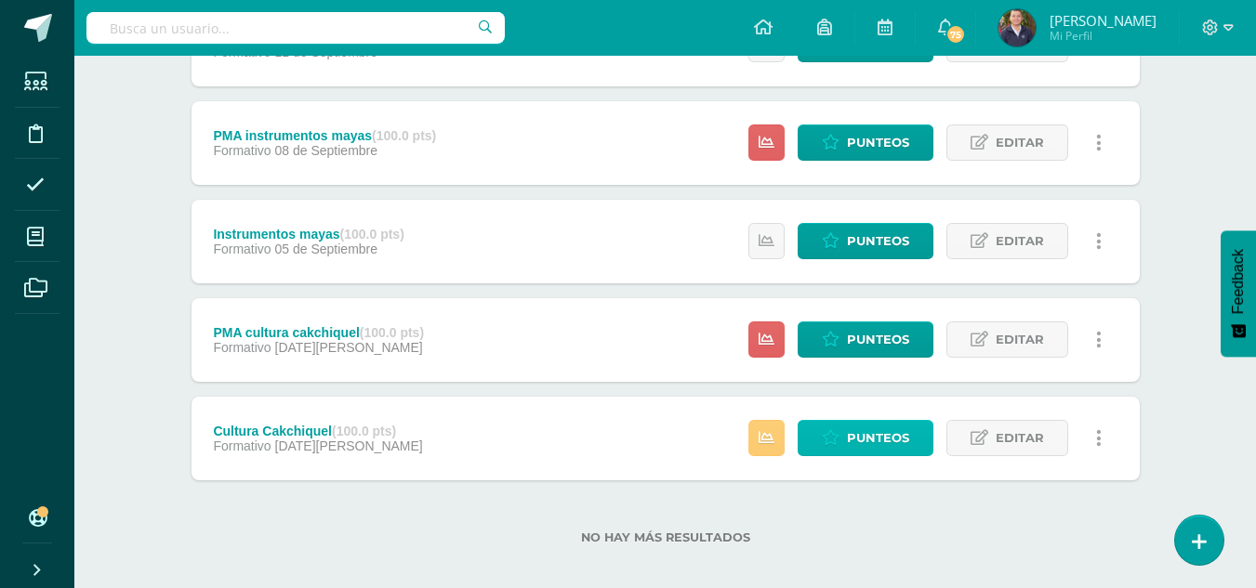
click at [882, 443] on span "Punteos" at bounding box center [878, 438] width 62 height 34
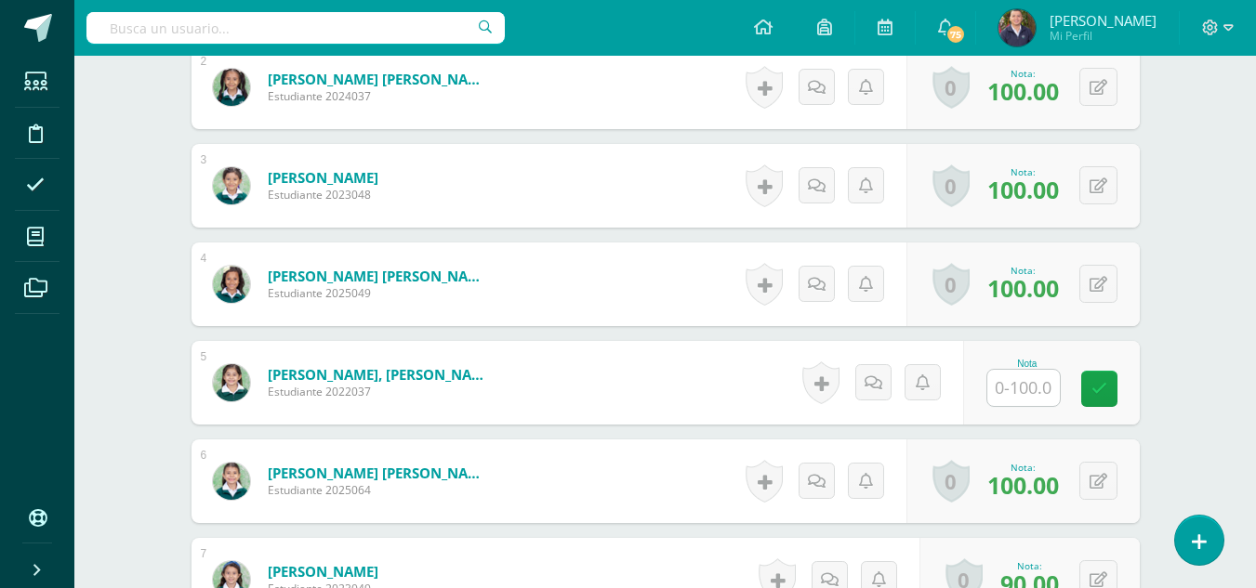
scroll to position [718, 0]
click at [1018, 380] on input "text" at bounding box center [1023, 387] width 73 height 36
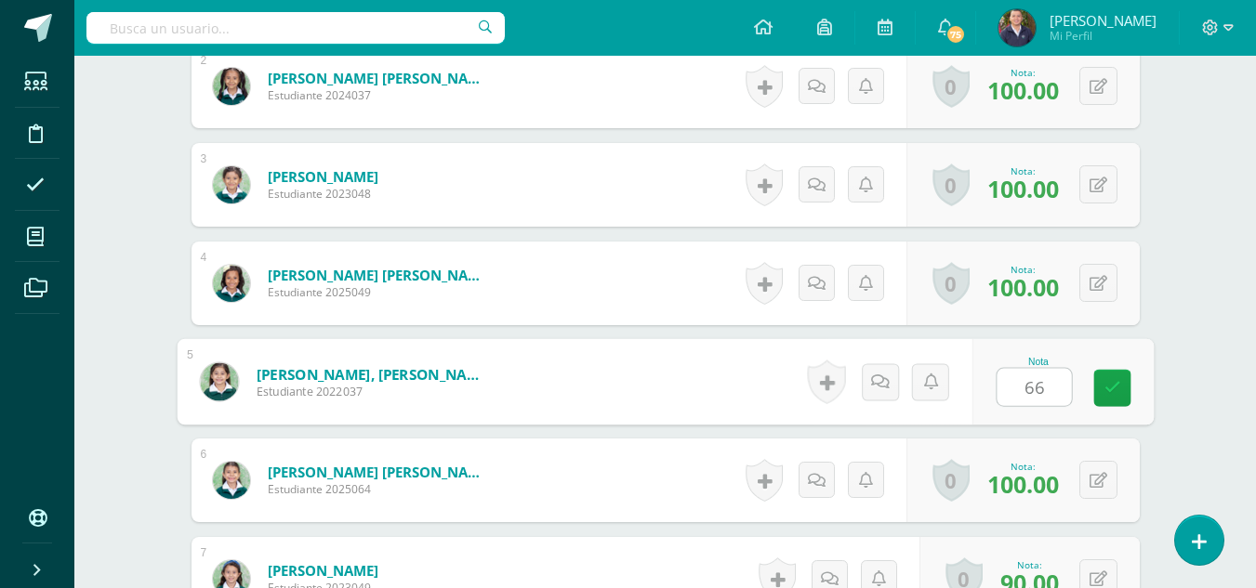
type input "66"
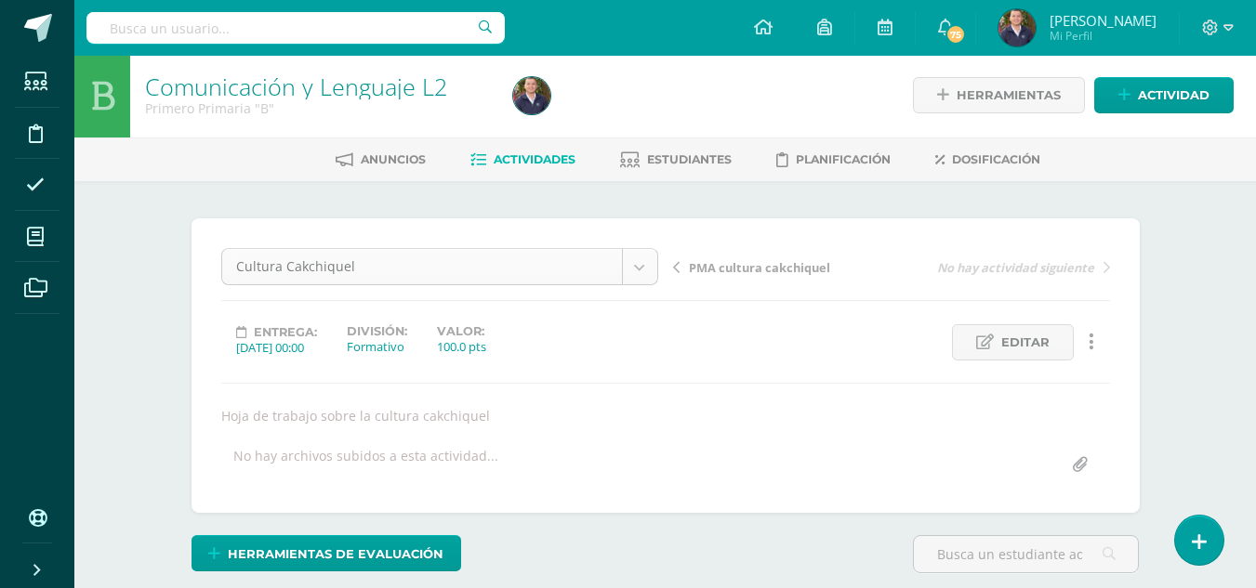
scroll to position [2, 0]
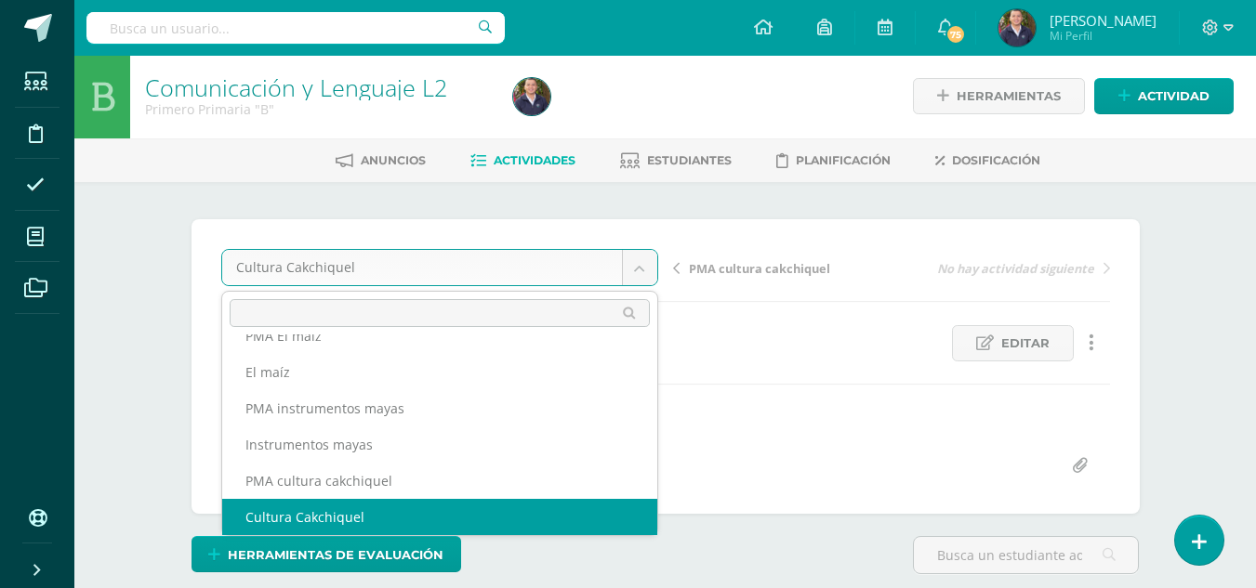
scroll to position [225, 0]
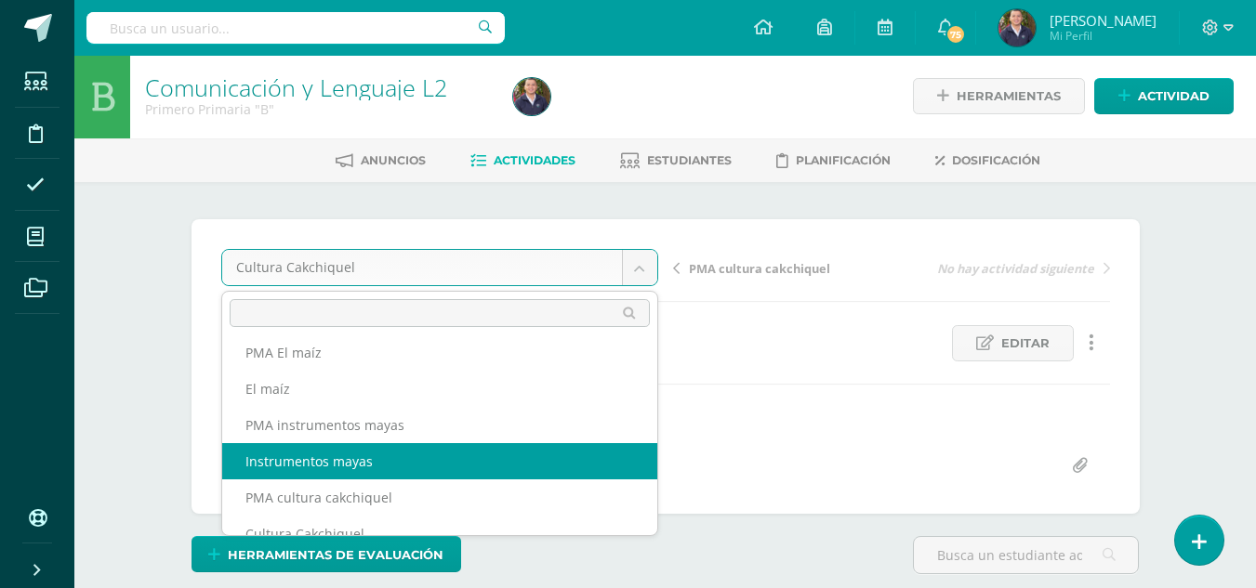
select select "/dashboard/teacher/grade-activity/264109/"
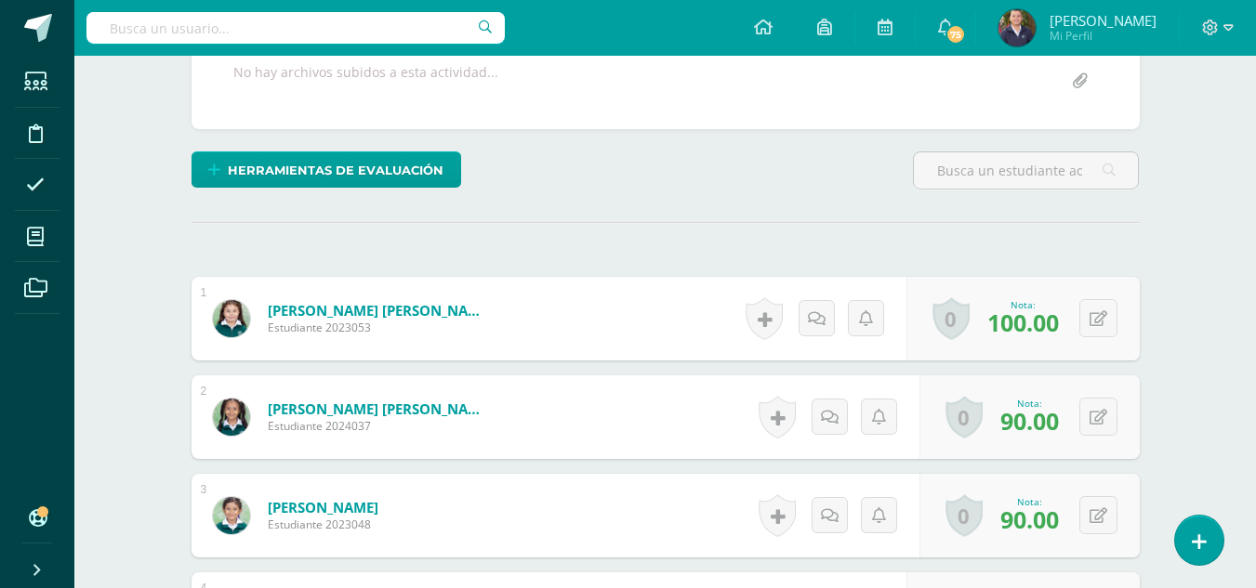
scroll to position [369, 0]
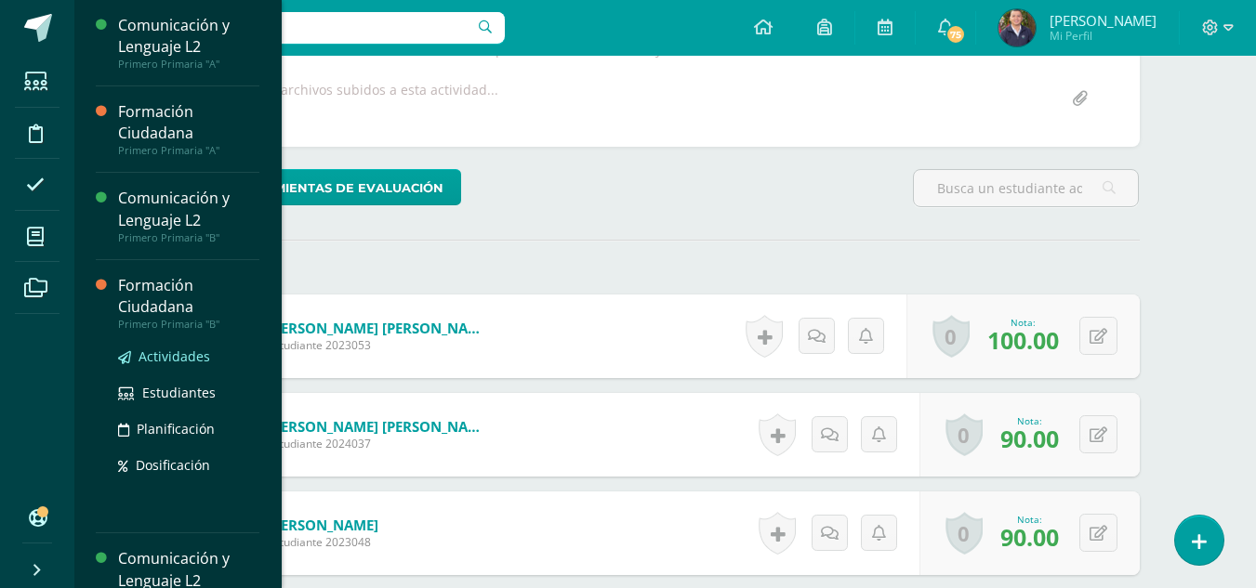
click at [162, 362] on span "Actividades" at bounding box center [175, 357] width 72 height 18
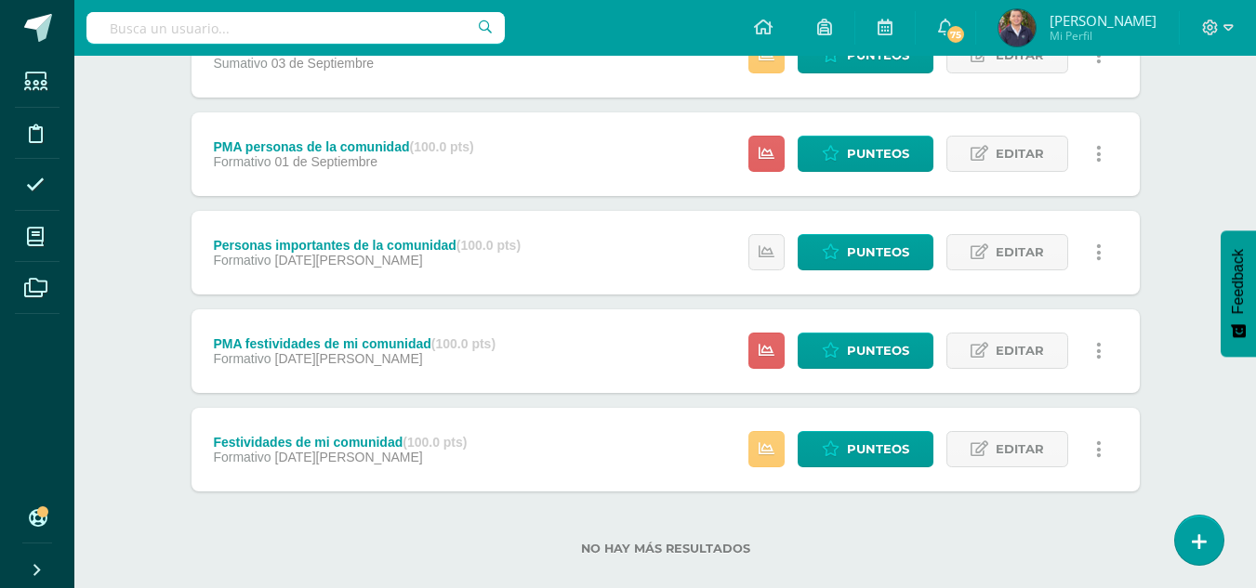
scroll to position [1111, 0]
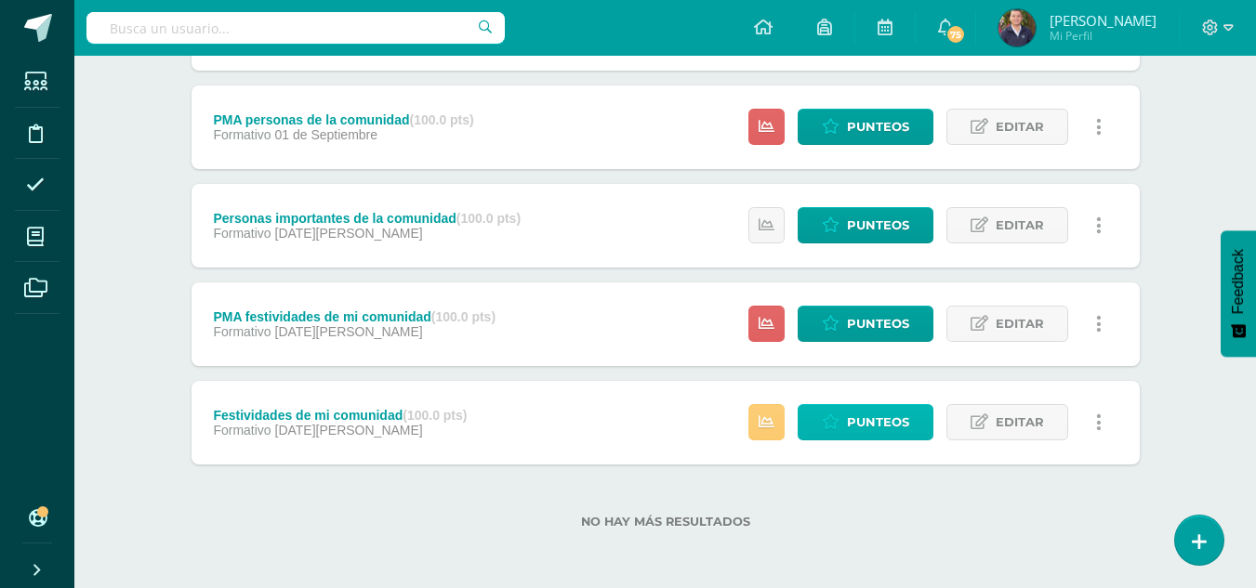
click at [871, 425] on span "Punteos" at bounding box center [878, 422] width 62 height 34
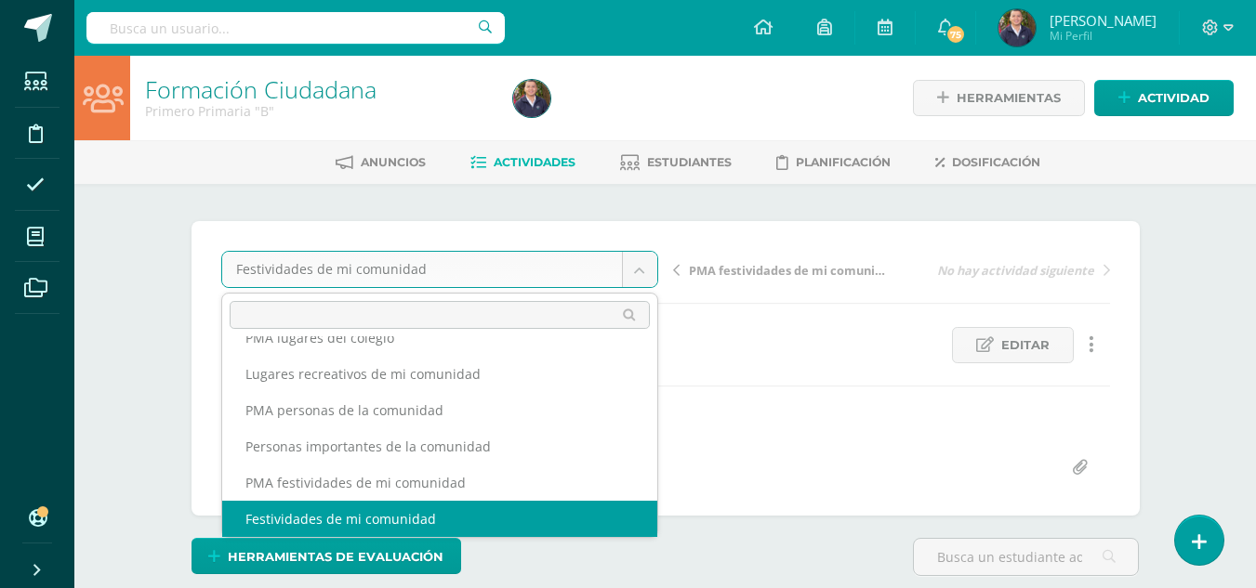
scroll to position [261, 0]
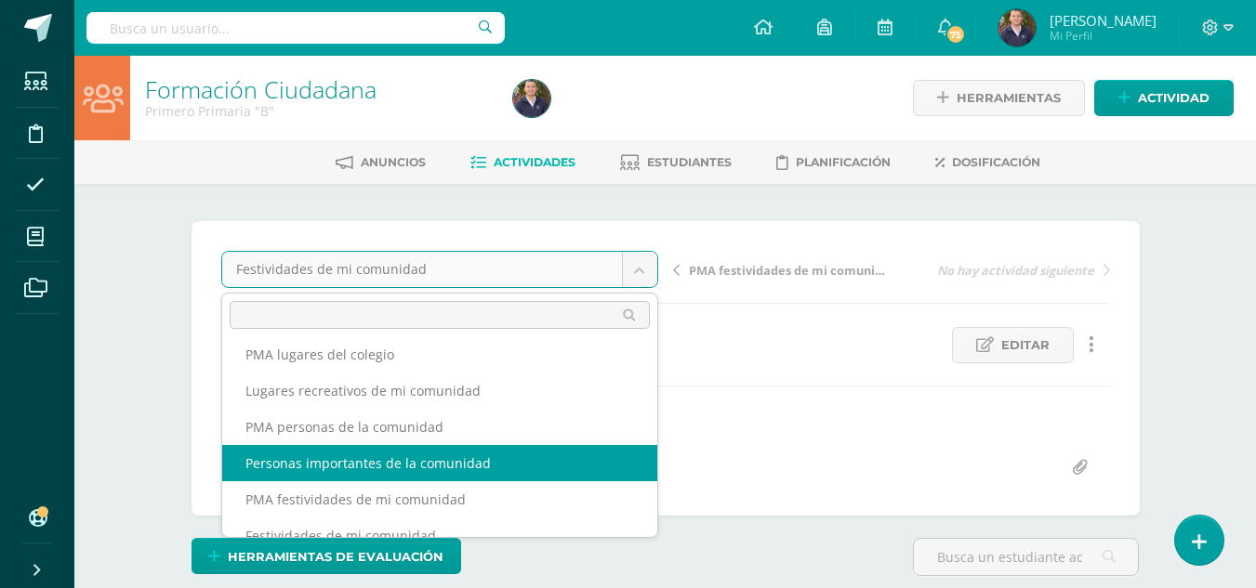
select select "/dashboard/teacher/grade-activity/264069/"
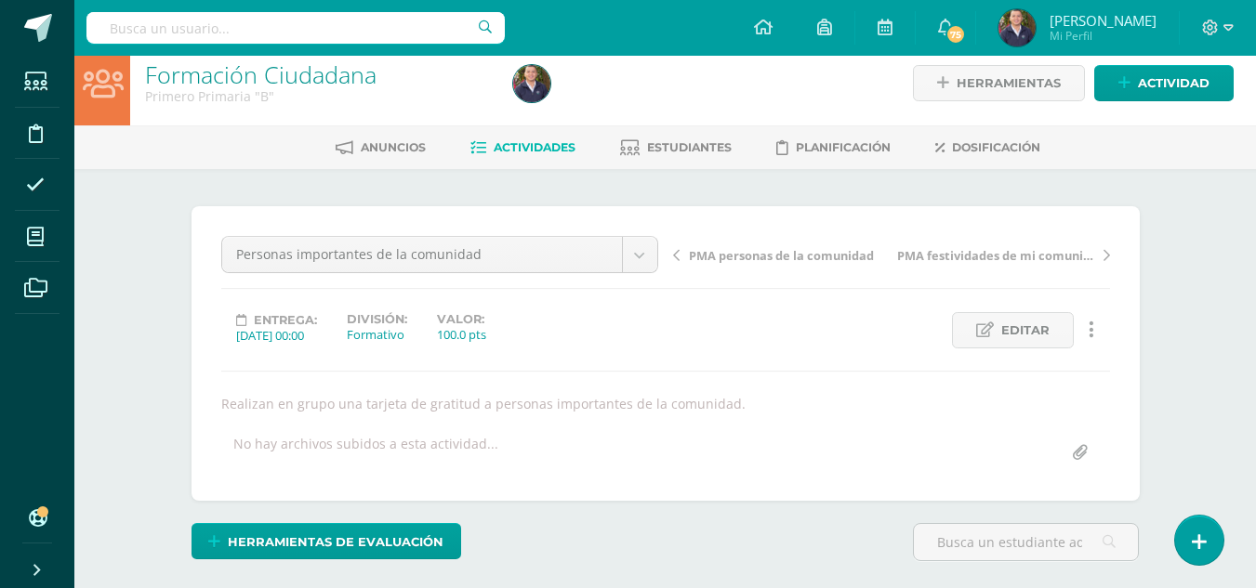
scroll to position [13, 0]
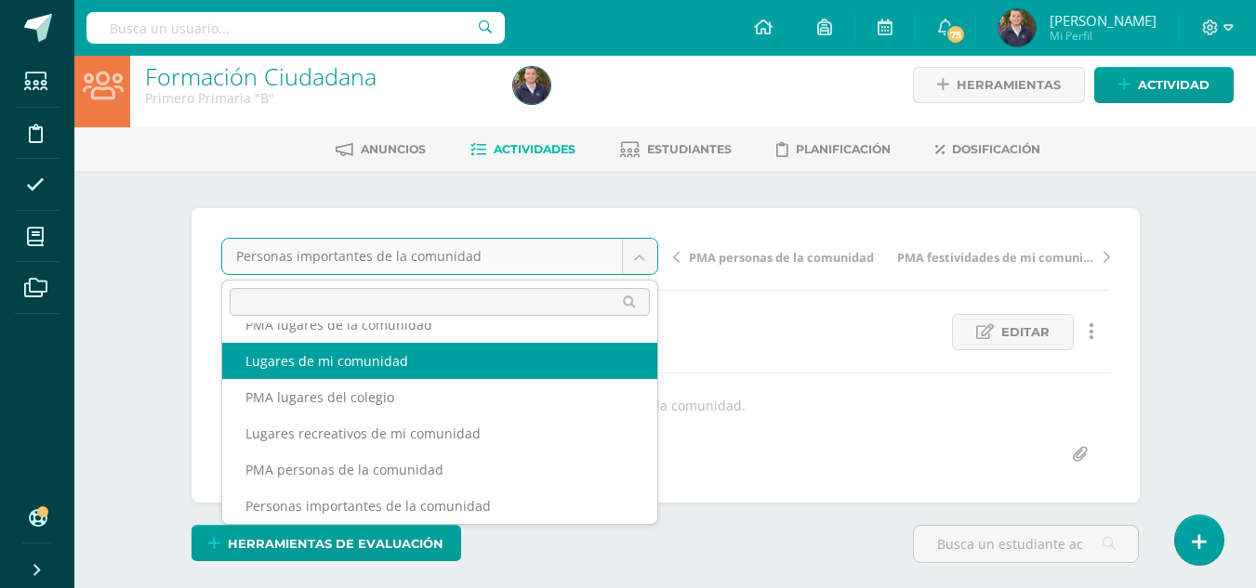
scroll to position [189, 0]
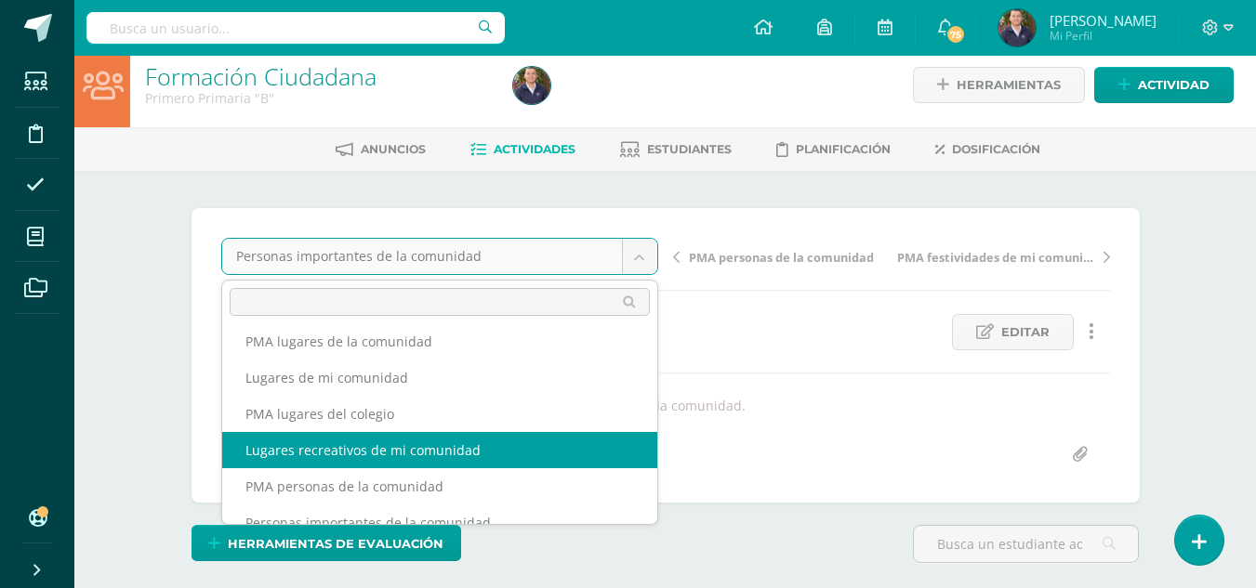
select select "/dashboard/teacher/grade-activity/264071/"
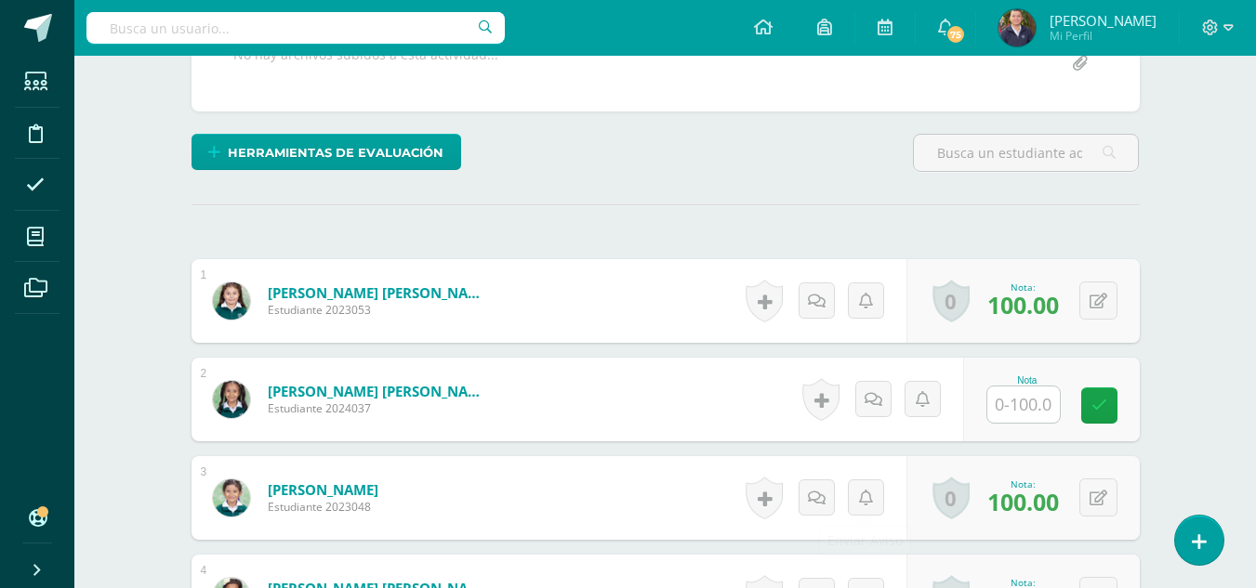
scroll to position [405, 0]
click at [1016, 410] on input "text" at bounding box center [1023, 404] width 73 height 36
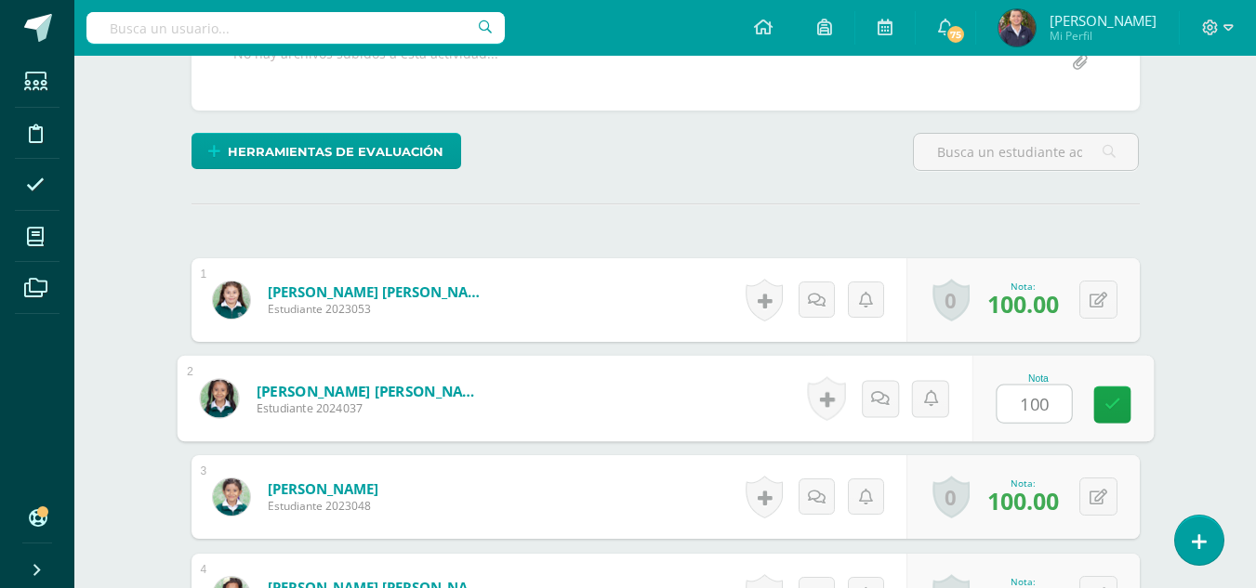
type input "100"
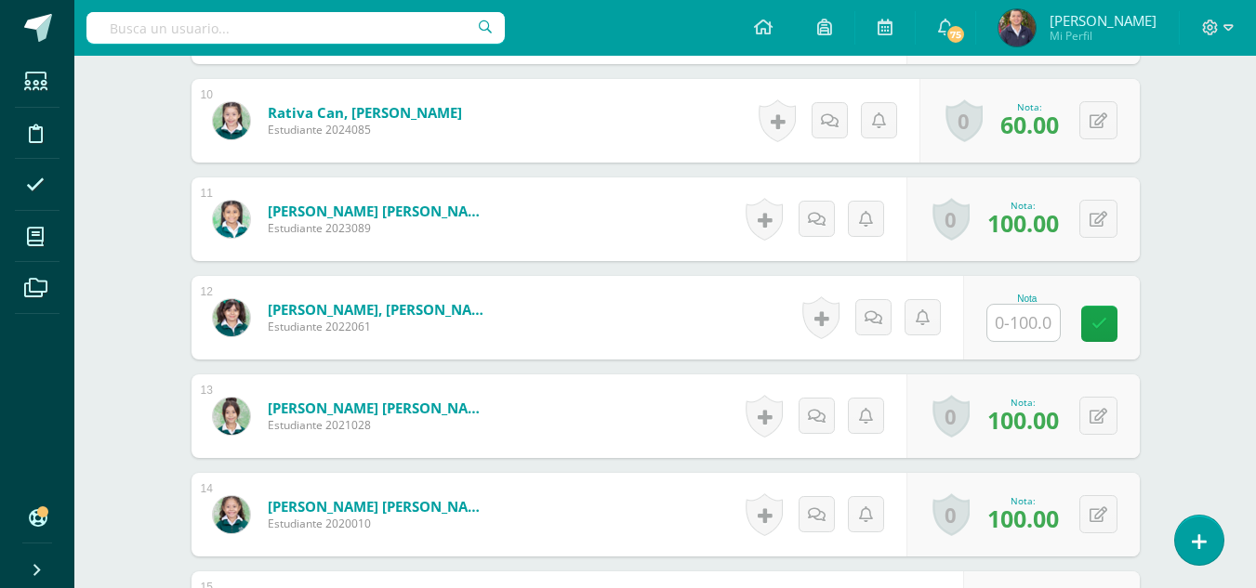
scroll to position [1481, 0]
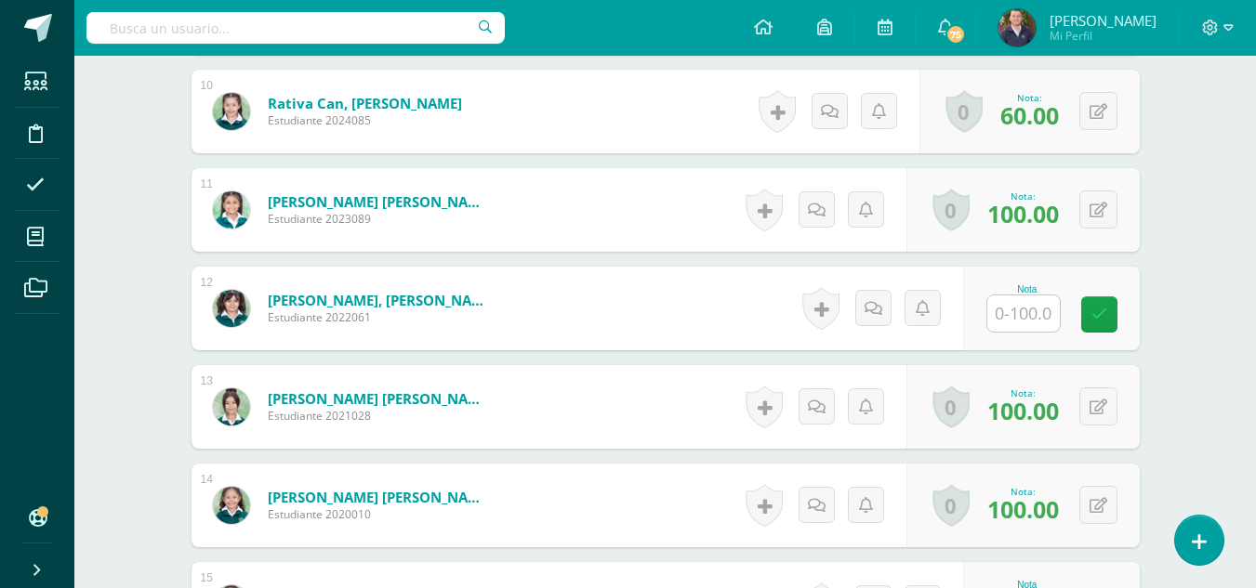
click at [1024, 314] on input "text" at bounding box center [1023, 314] width 73 height 36
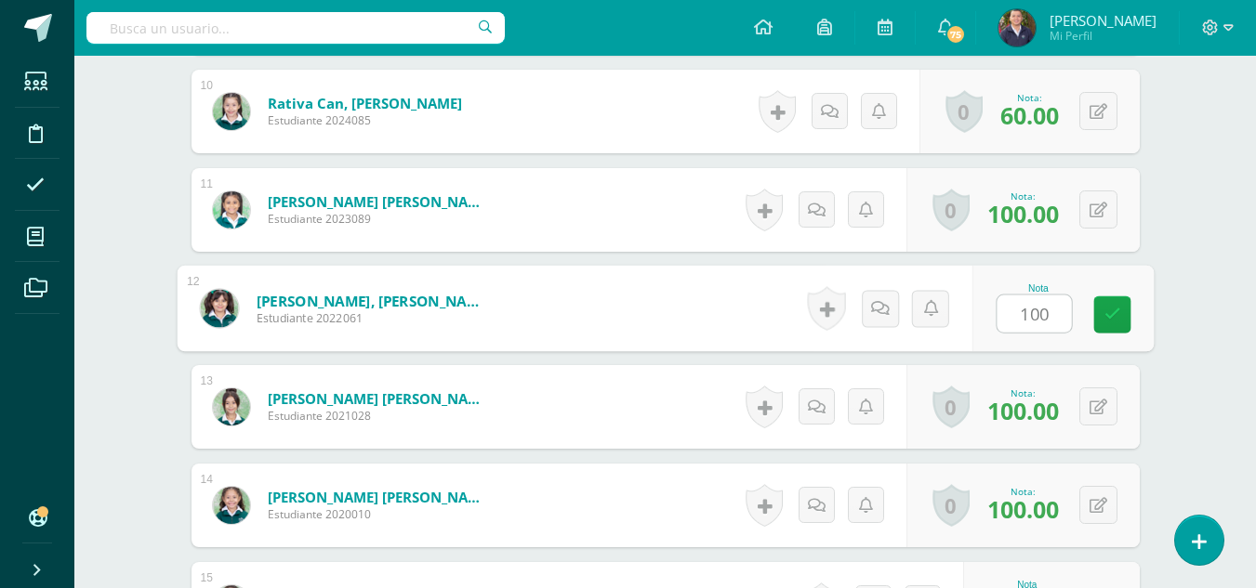
type input "100"
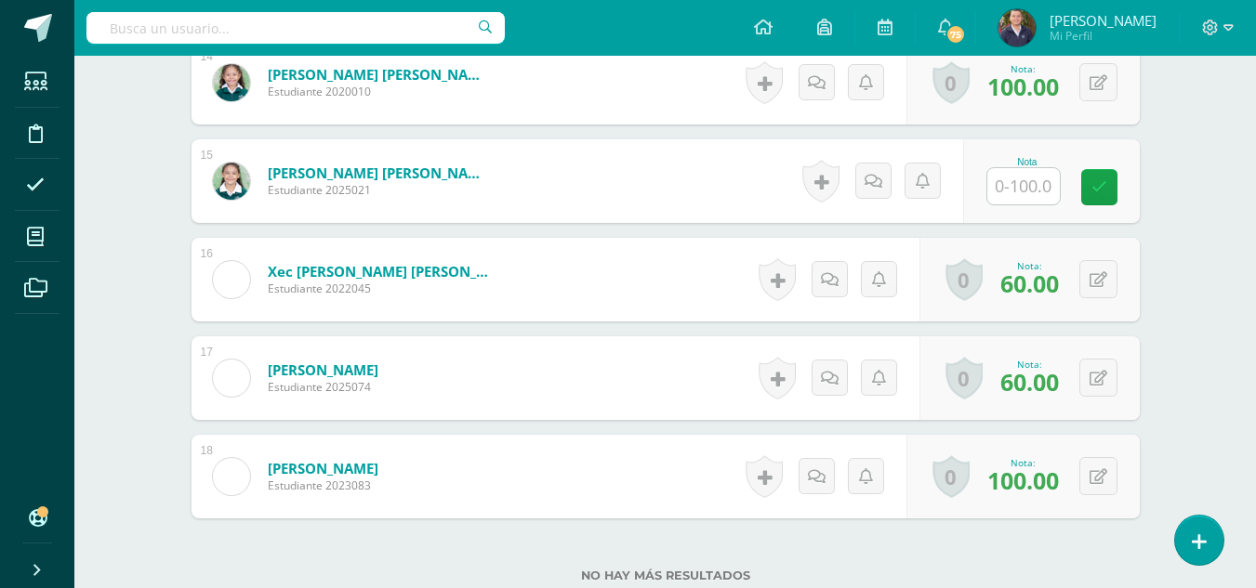
scroll to position [1913, 0]
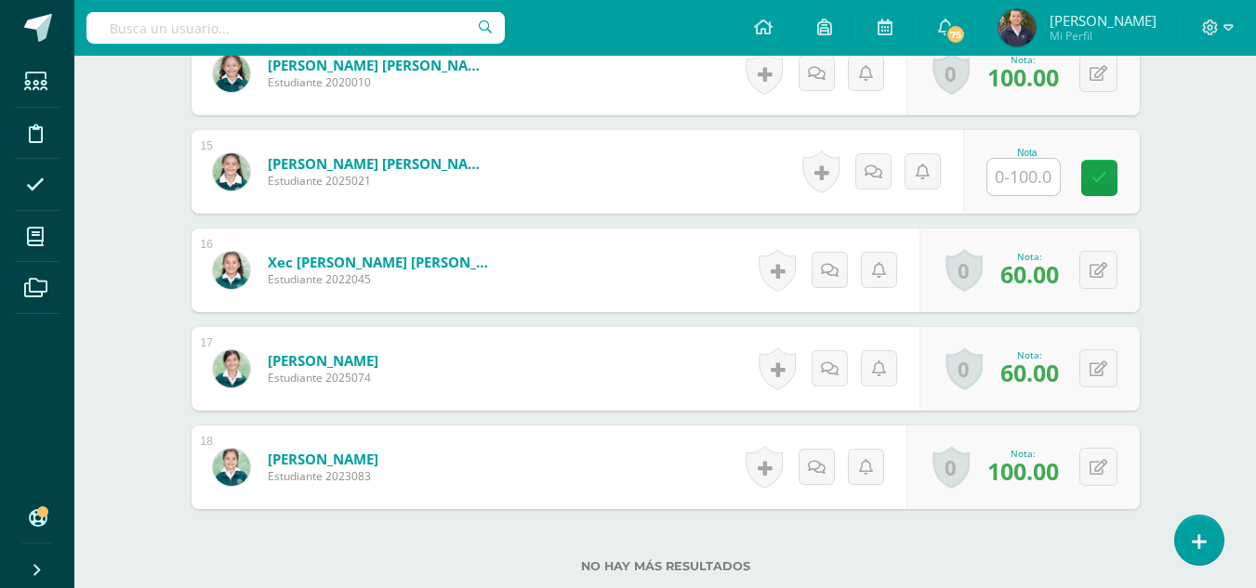
click at [1030, 175] on input "text" at bounding box center [1023, 177] width 73 height 36
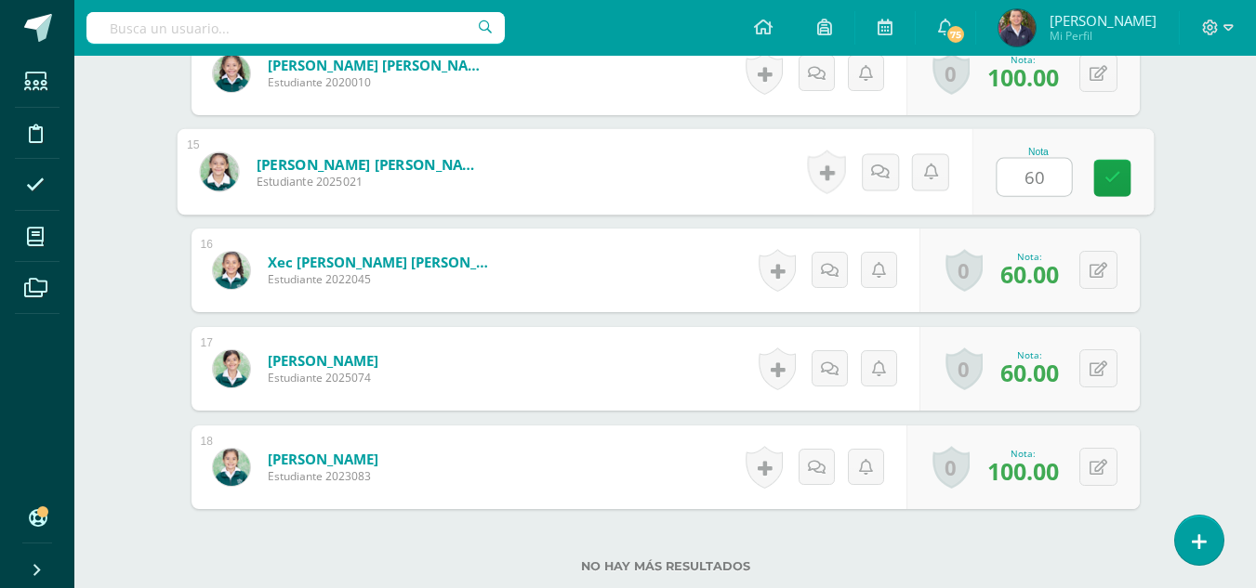
type input "60"
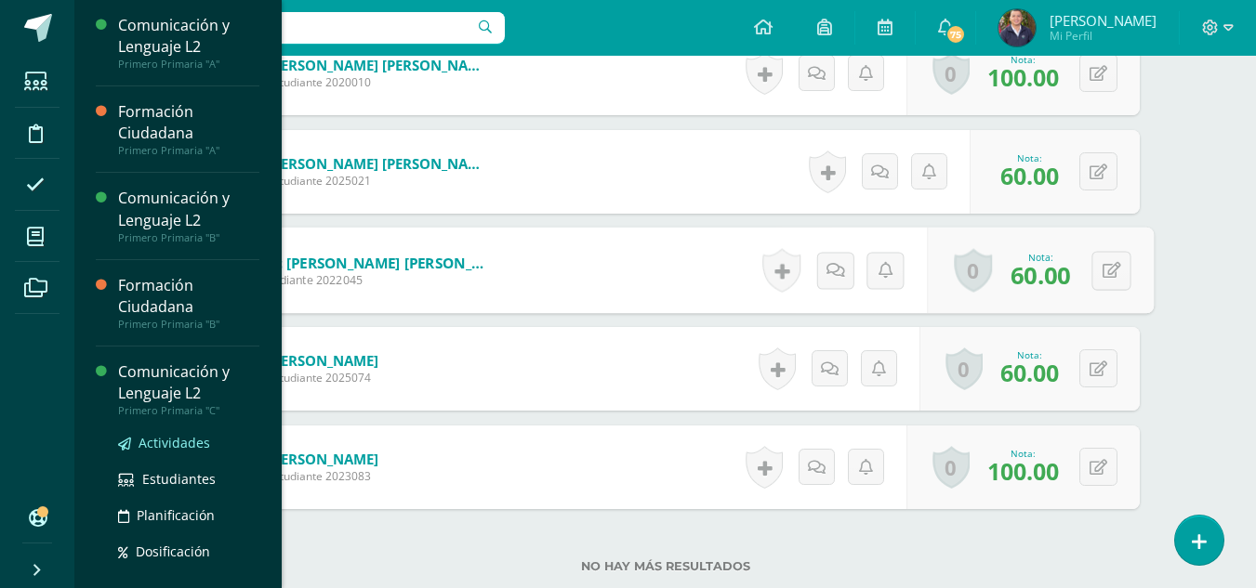
click at [179, 447] on span "Actividades" at bounding box center [175, 443] width 72 height 18
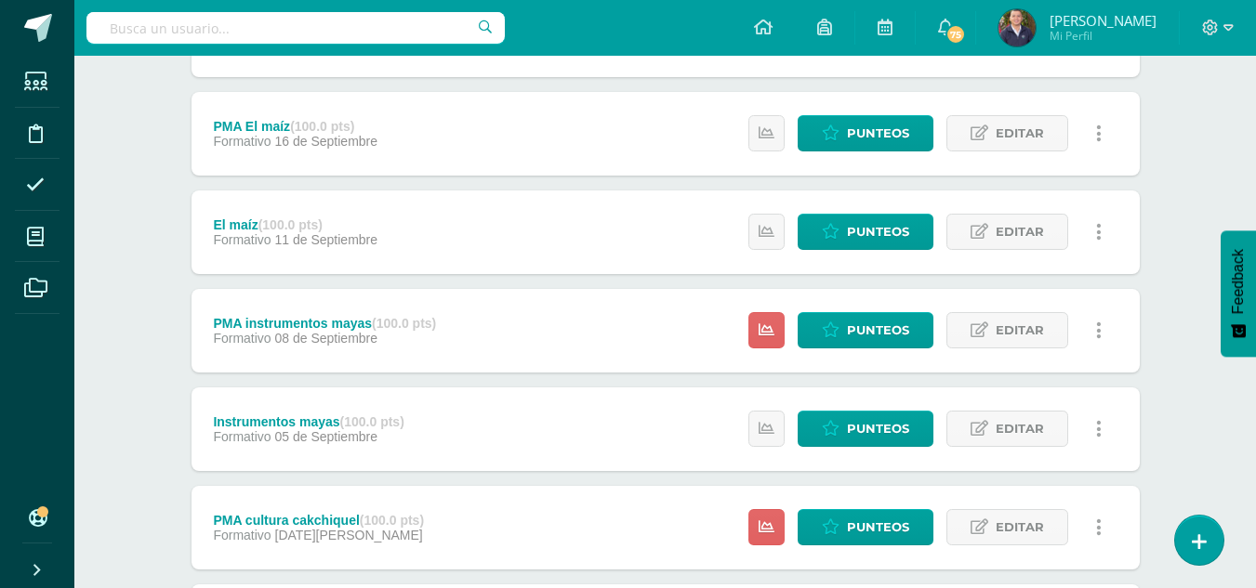
scroll to position [1012, 0]
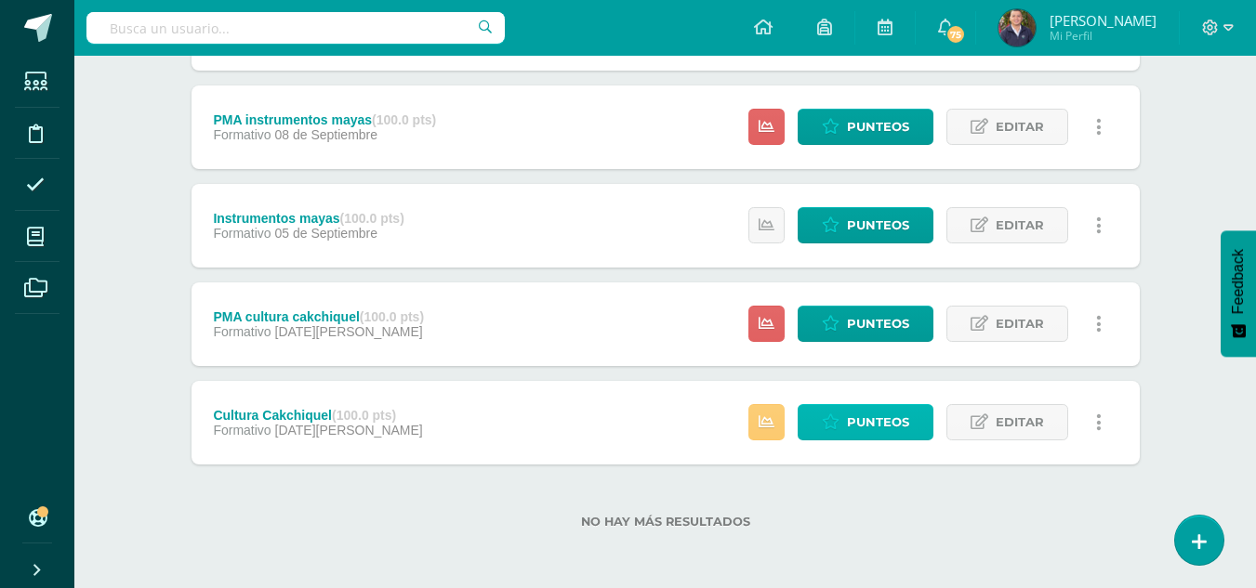
click at [863, 417] on span "Punteos" at bounding box center [878, 422] width 62 height 34
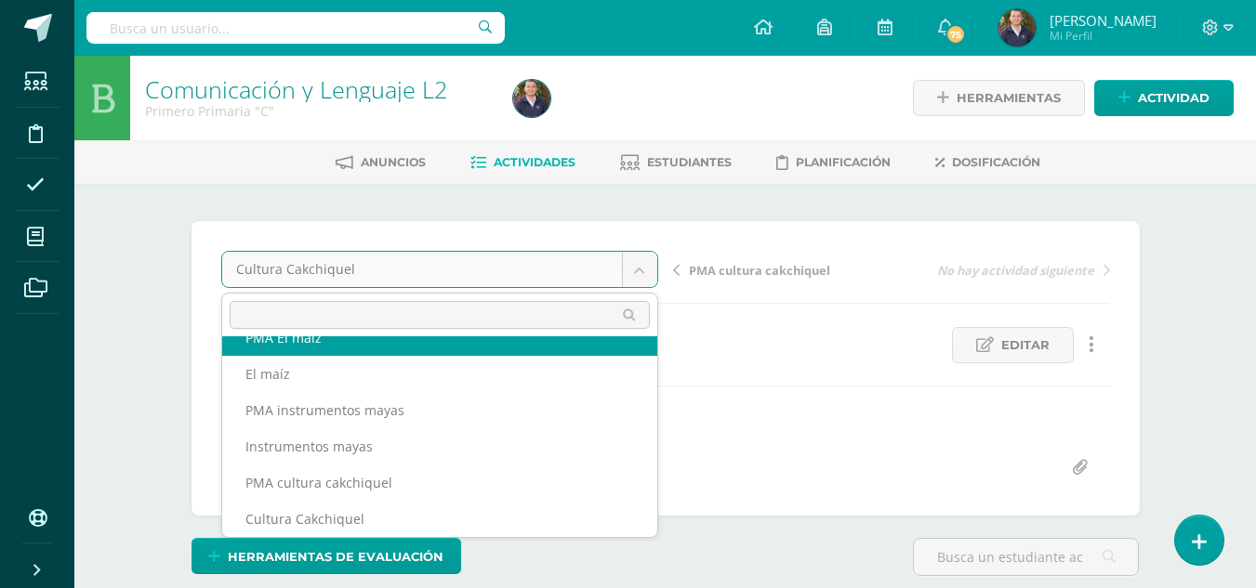
scroll to position [225, 0]
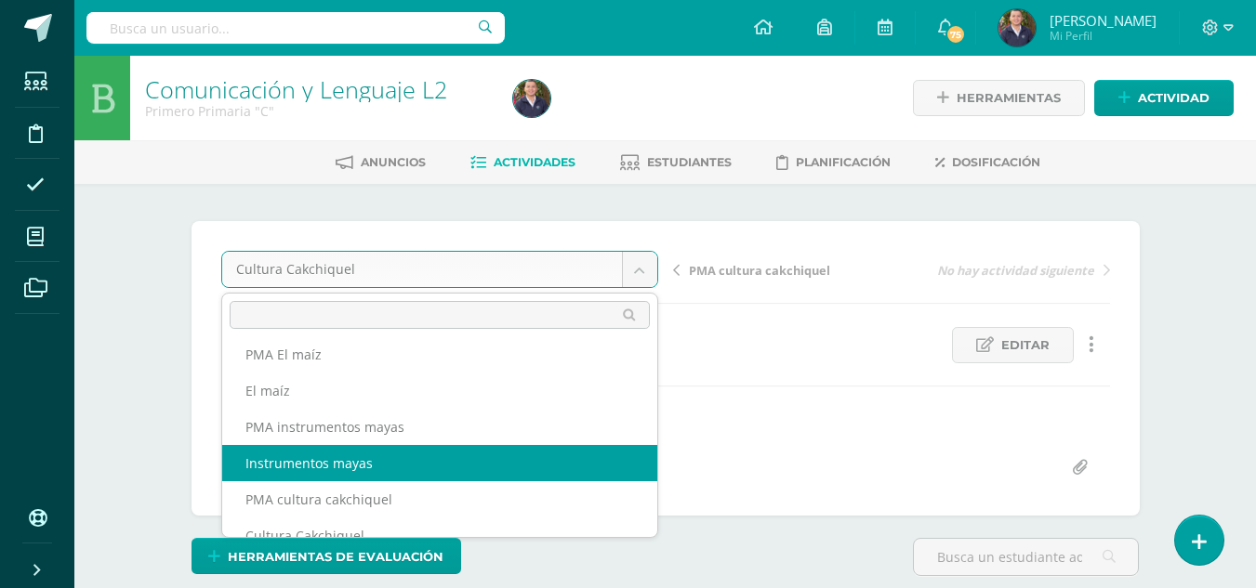
select select "/dashboard/teacher/grade-activity/264123/"
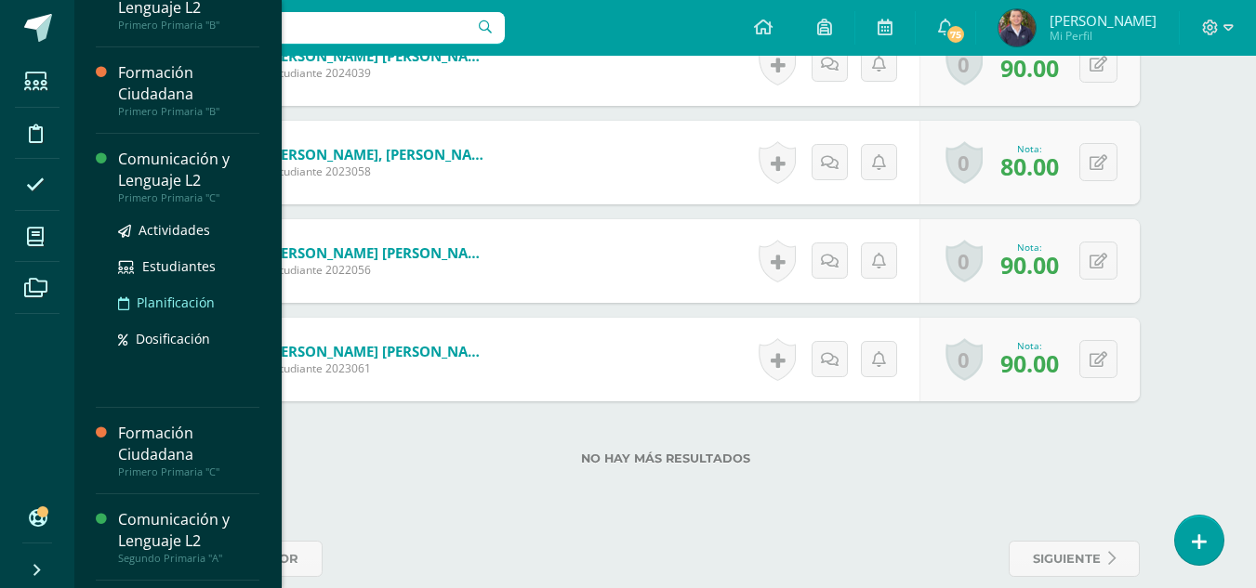
scroll to position [216, 0]
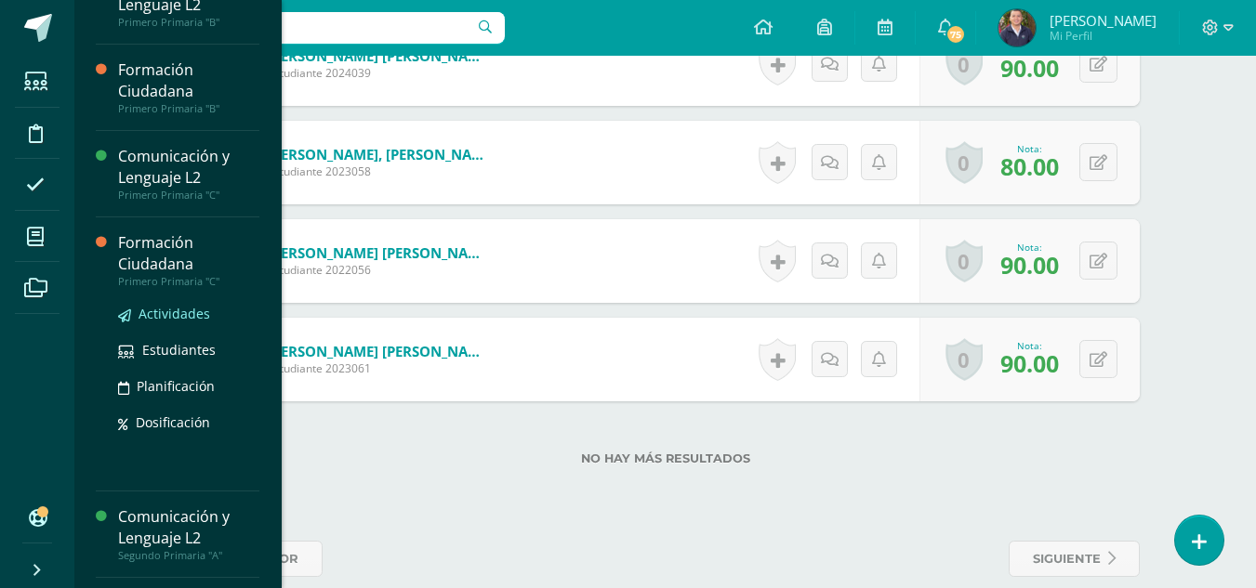
click at [164, 311] on span "Actividades" at bounding box center [175, 314] width 72 height 18
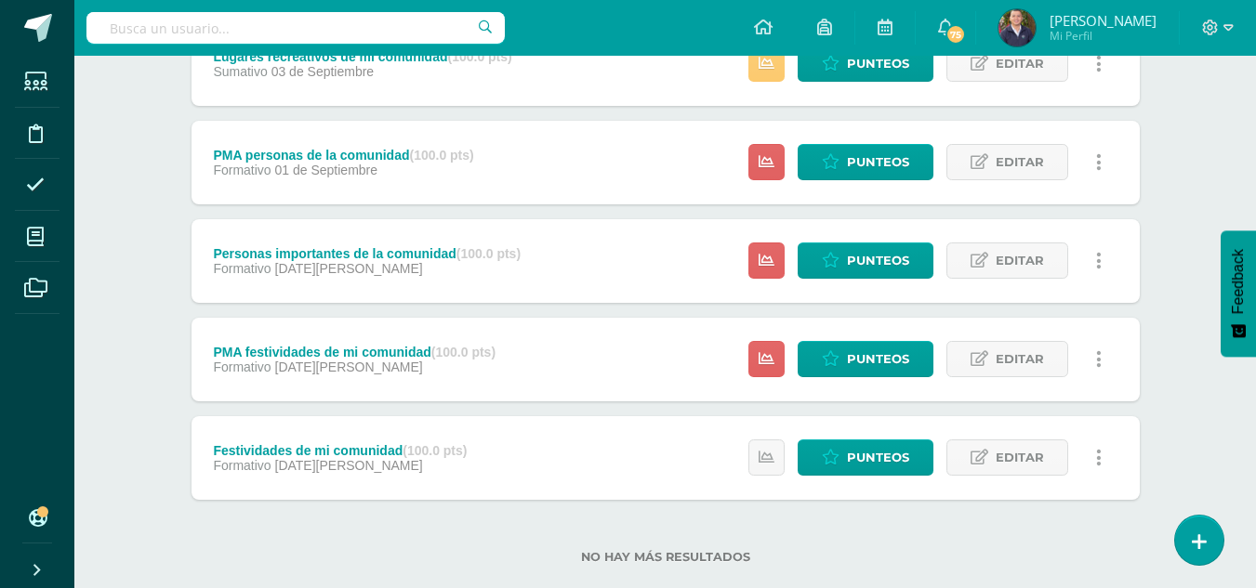
scroll to position [1085, 0]
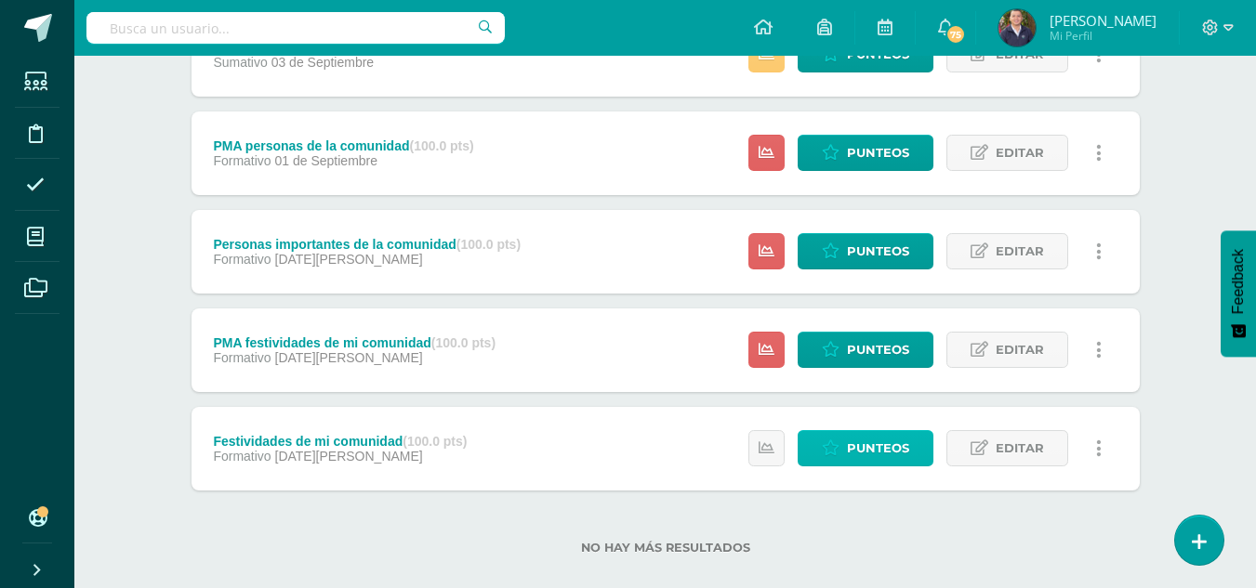
click at [856, 448] on span "Punteos" at bounding box center [878, 448] width 62 height 34
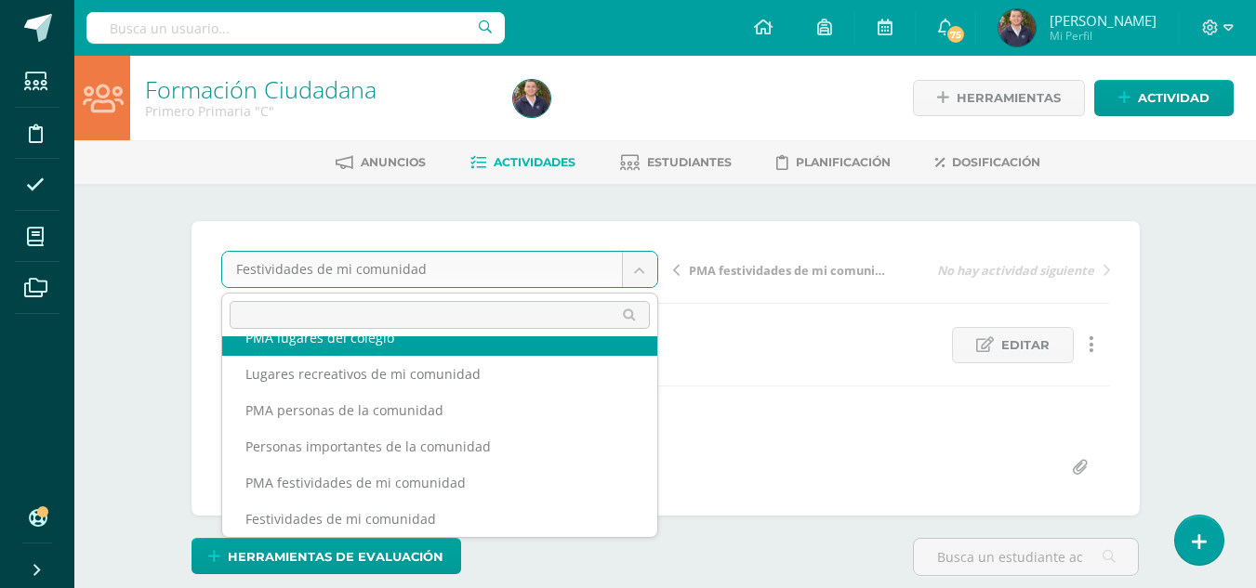
scroll to position [261, 0]
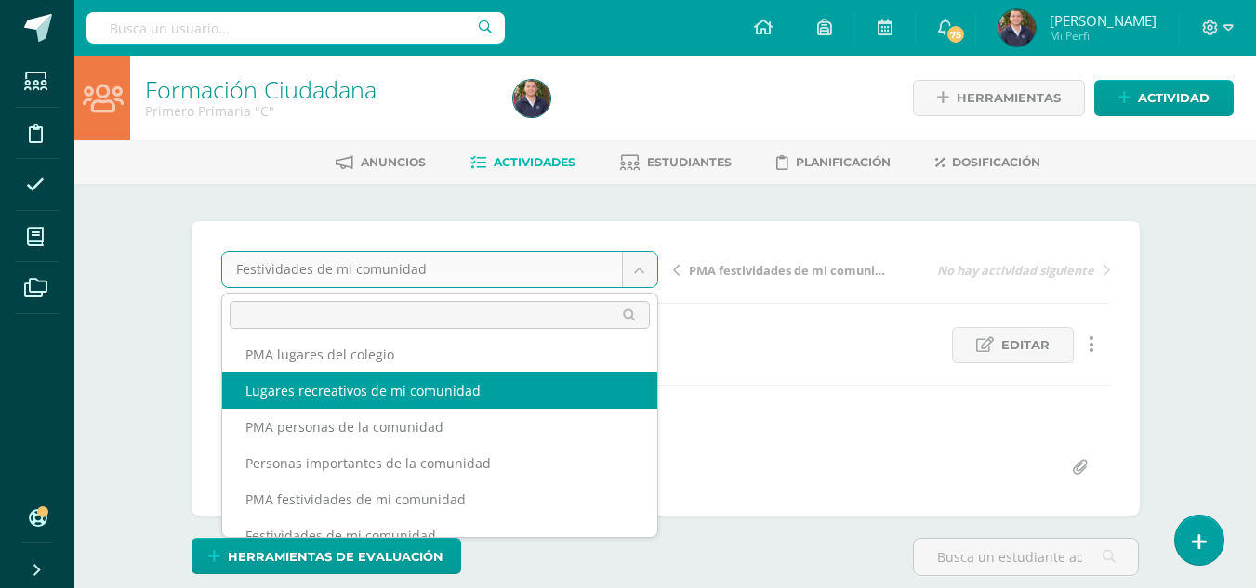
select select "/dashboard/teacher/grade-activity/264089/"
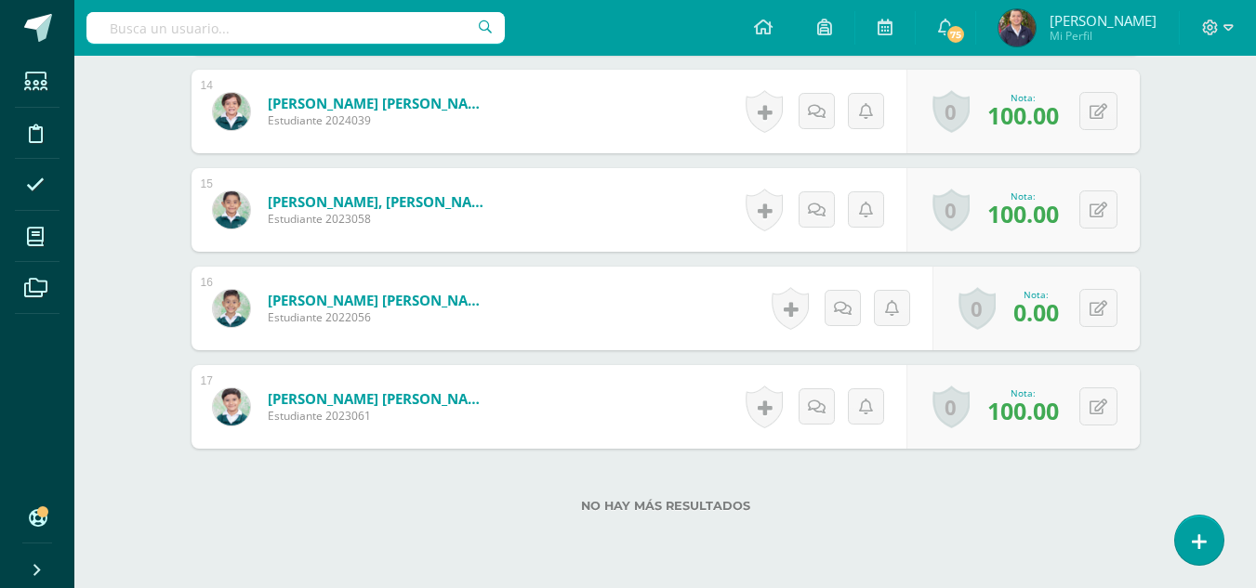
scroll to position [1949, 0]
